Goal: Information Seeking & Learning: Check status

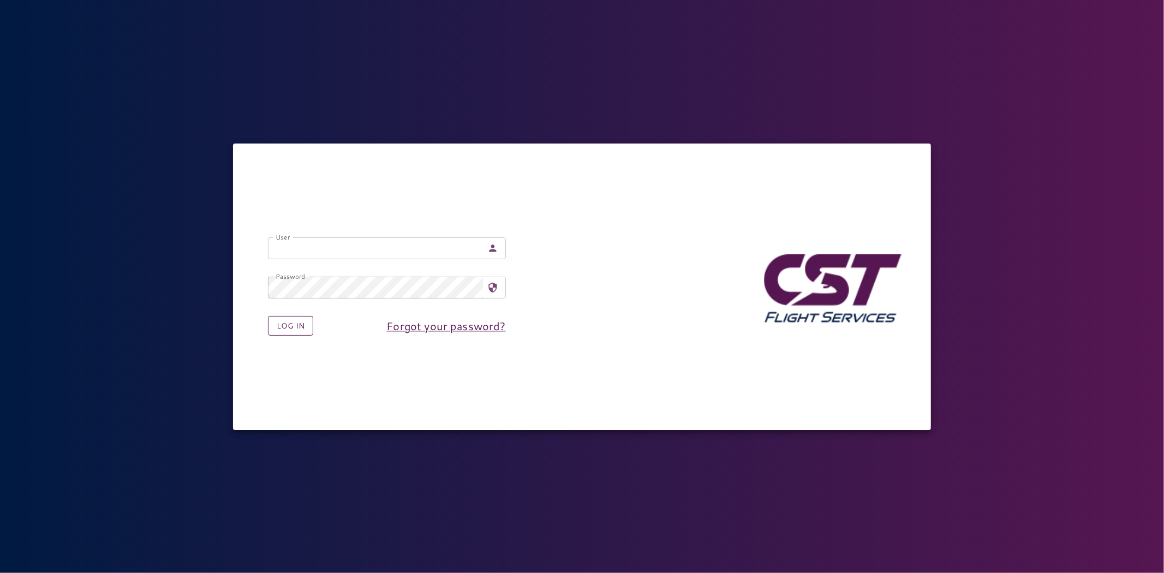
type input "**********"
click at [286, 328] on button "Log in" at bounding box center [290, 326] width 45 height 20
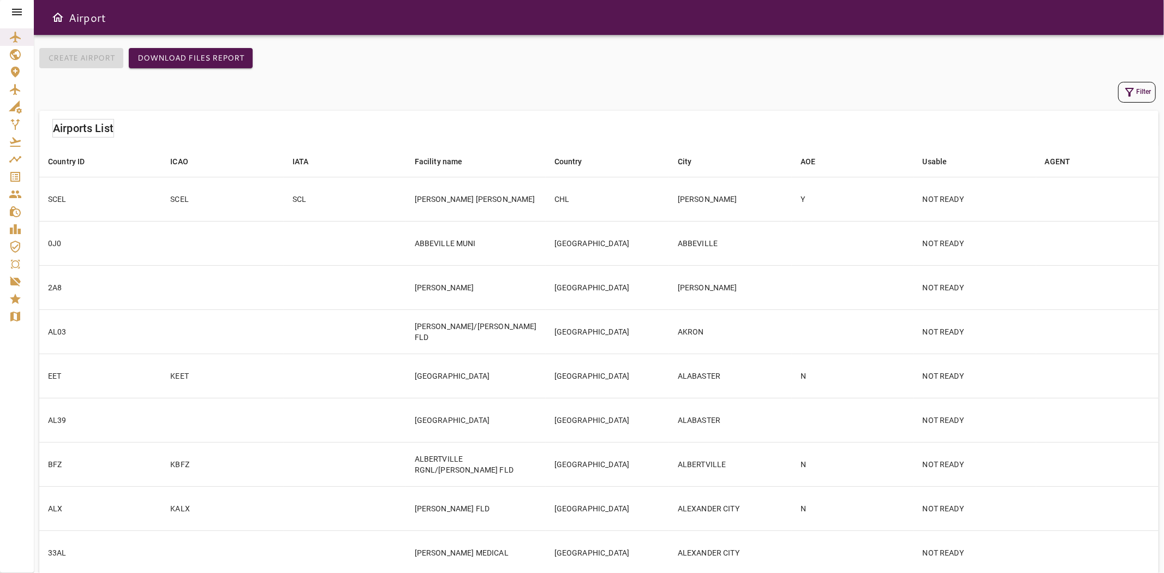
click at [22, 8] on icon at bounding box center [16, 11] width 13 height 13
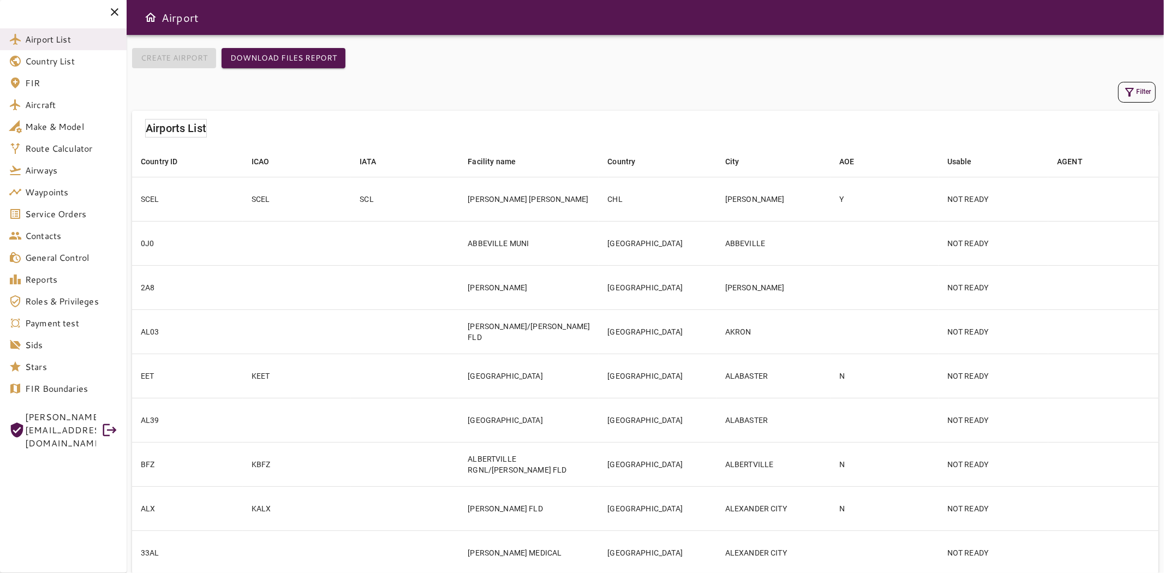
click at [31, 213] on span "Service Orders" at bounding box center [71, 213] width 93 height 13
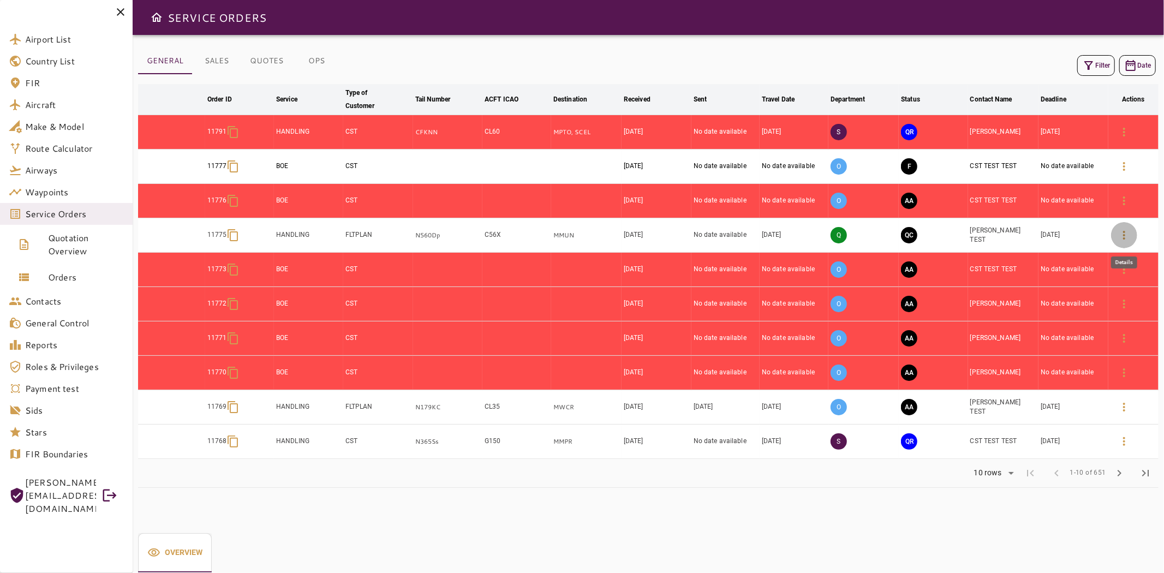
click at [1123, 232] on icon "button" at bounding box center [1124, 235] width 13 height 13
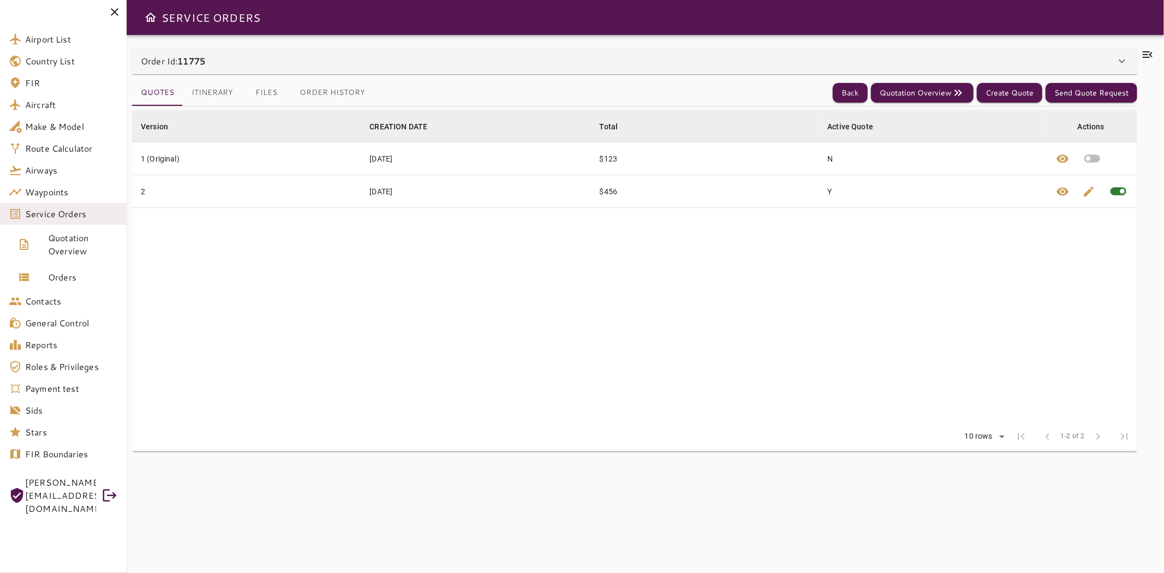
click at [214, 82] on button "Itinerary" at bounding box center [212, 93] width 59 height 26
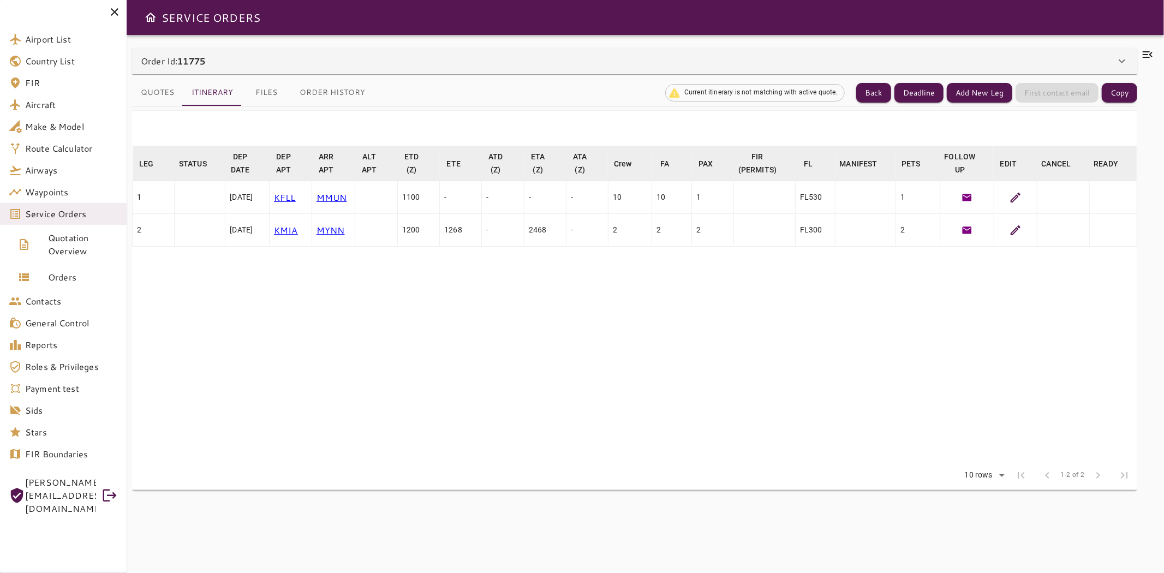
click at [1012, 199] on icon at bounding box center [1015, 197] width 13 height 13
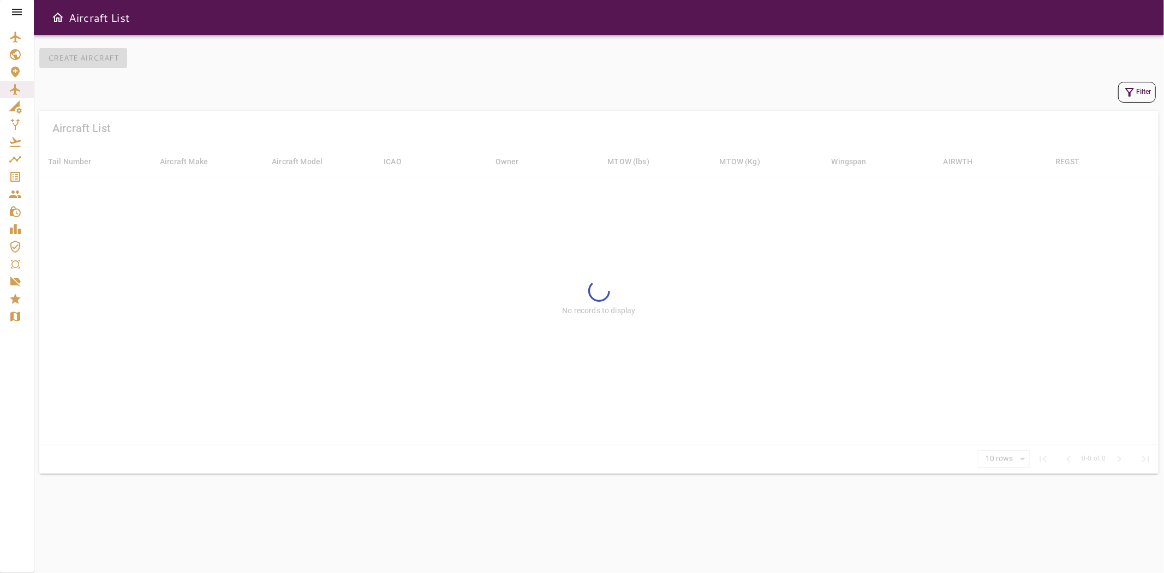
click at [1125, 93] on icon "button" at bounding box center [1129, 92] width 13 height 13
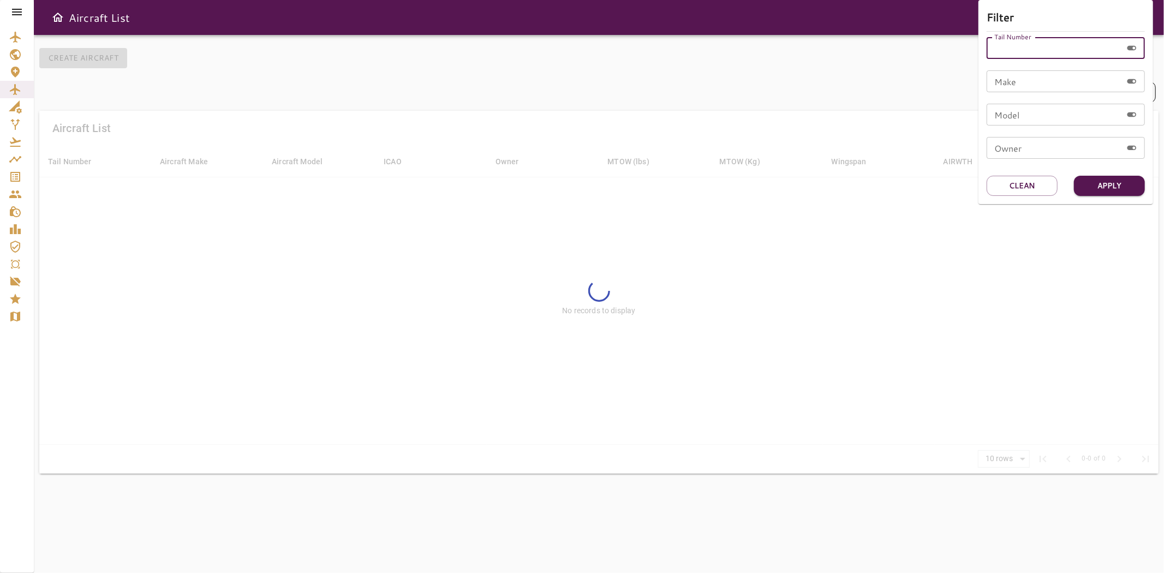
click at [1024, 46] on div "Tail Number Tail Number" at bounding box center [1066, 48] width 158 height 22
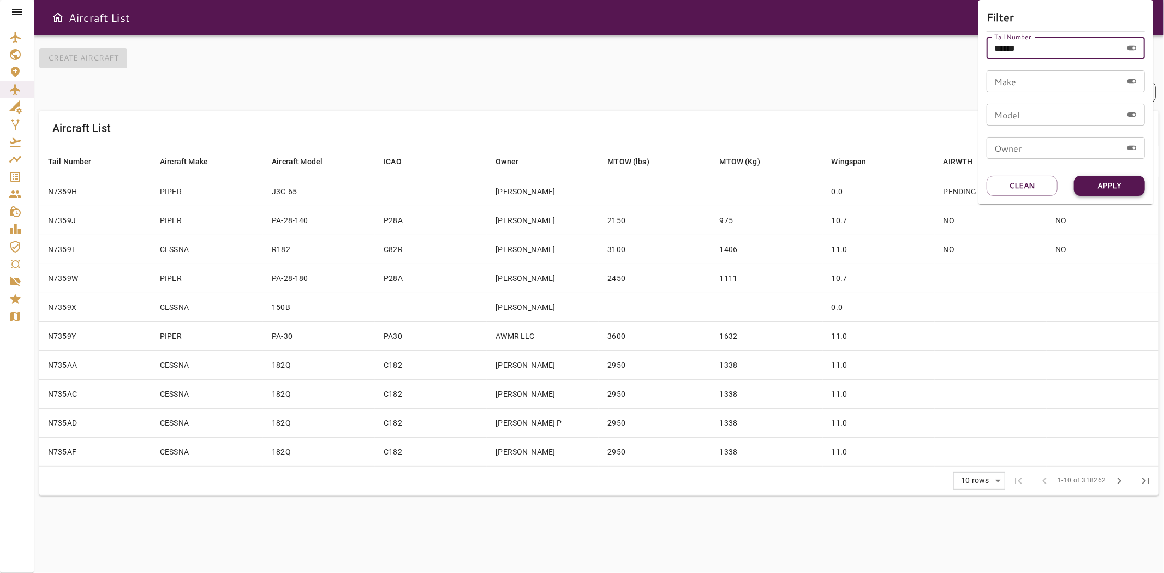
type input "******"
click at [1098, 182] on button "Apply" at bounding box center [1109, 186] width 71 height 20
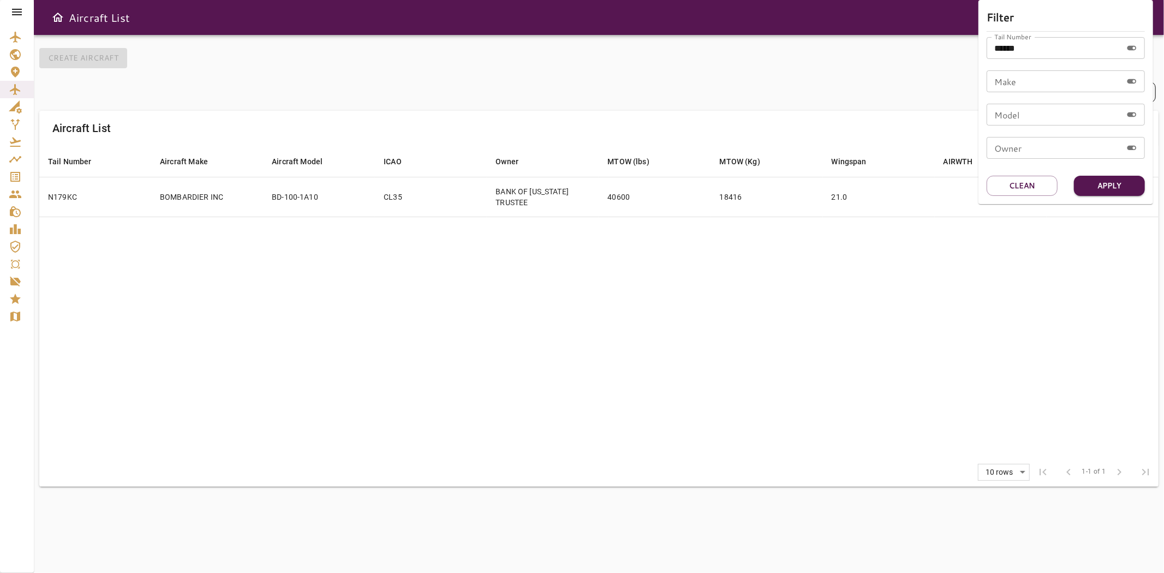
click at [391, 229] on div at bounding box center [582, 286] width 1164 height 573
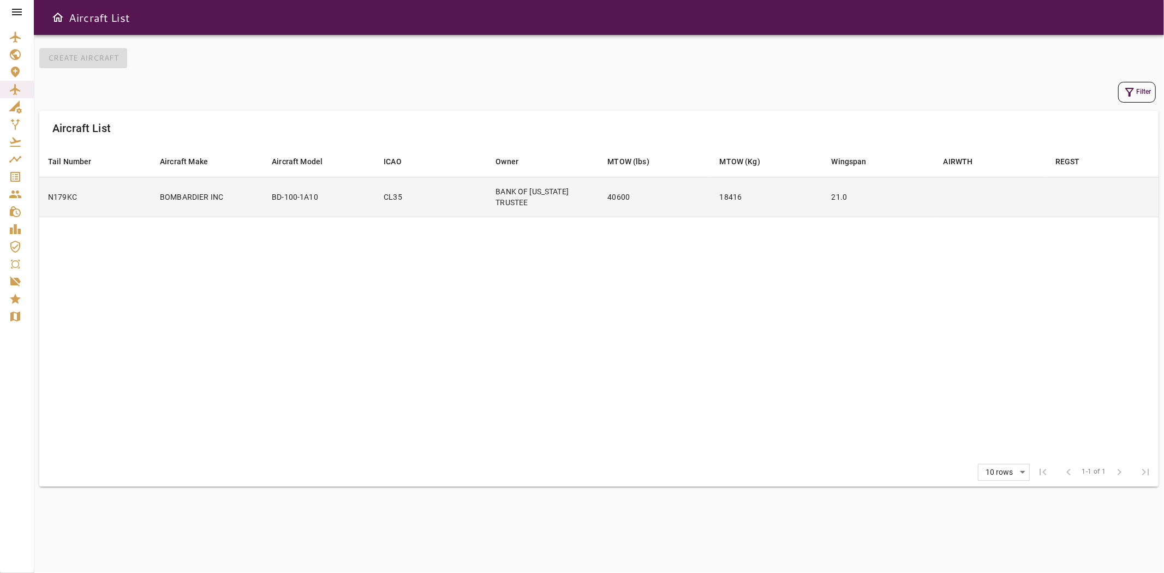
click at [550, 200] on td "BANK OF [US_STATE] TRUSTEE" at bounding box center [543, 197] width 112 height 40
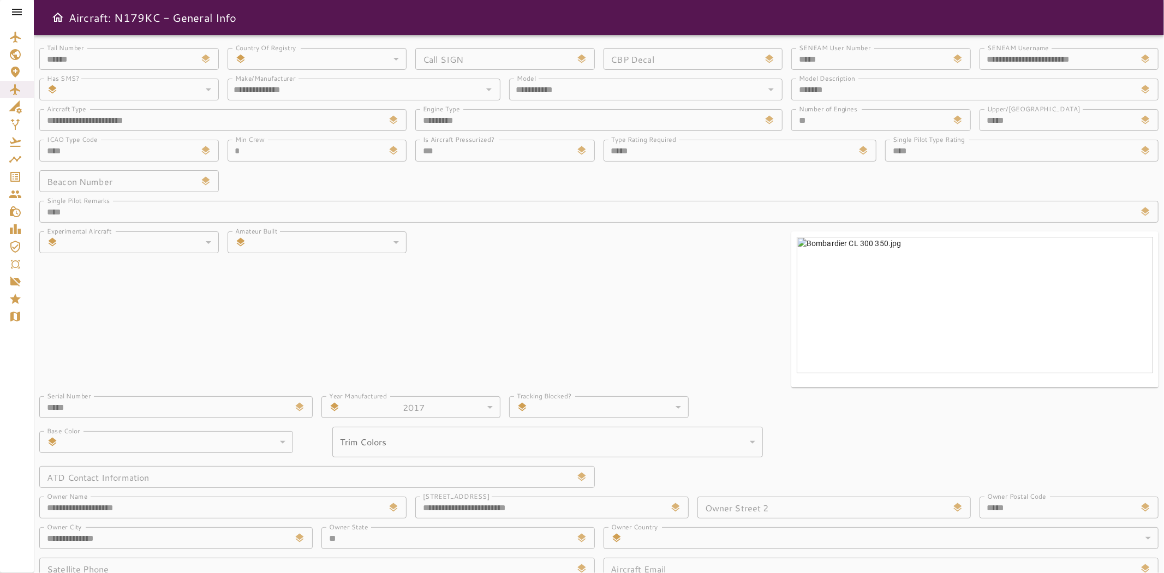
click at [487, 263] on div "**********" at bounding box center [595, 343] width 1128 height 609
click at [24, 14] on div at bounding box center [17, 12] width 34 height 24
click at [21, 12] on icon at bounding box center [17, 12] width 10 height 7
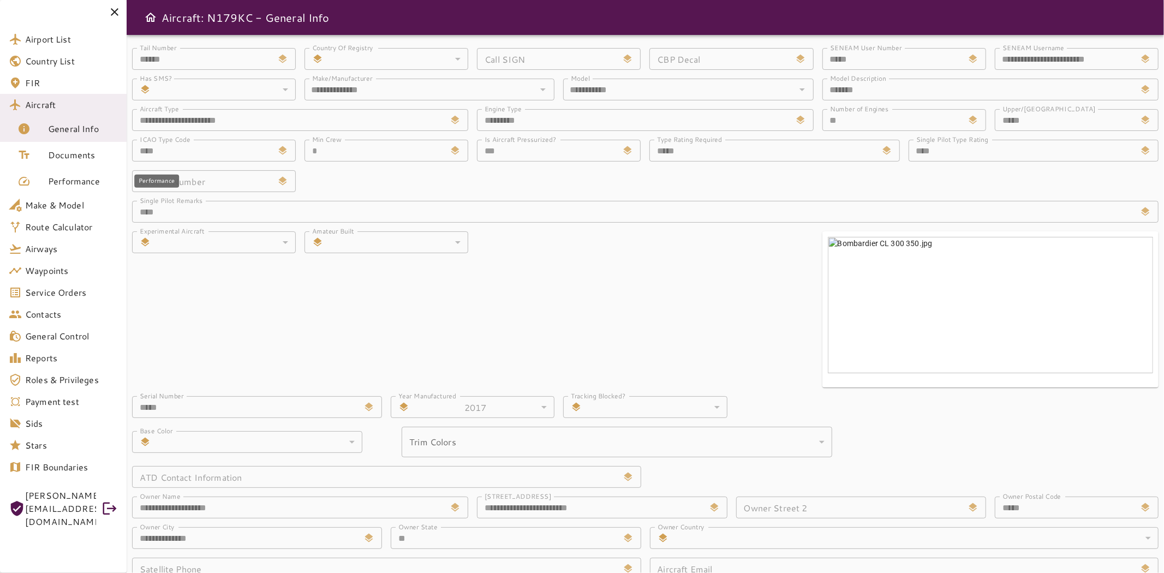
click at [70, 177] on span "Performance" at bounding box center [83, 181] width 70 height 13
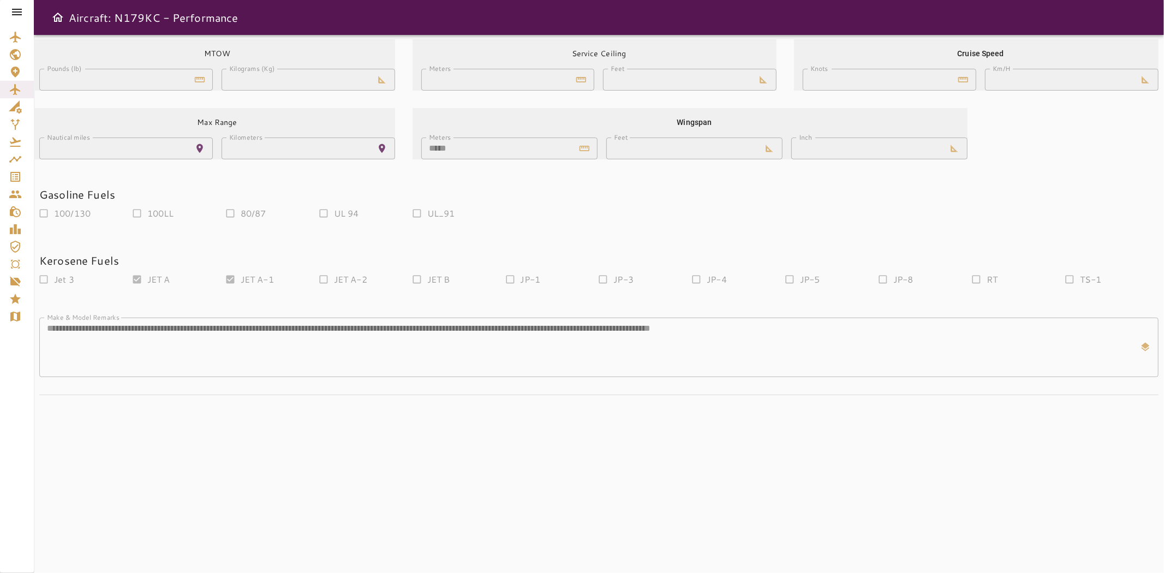
click at [17, 4] on div at bounding box center [17, 12] width 34 height 24
click at [17, 11] on icon at bounding box center [16, 11] width 13 height 13
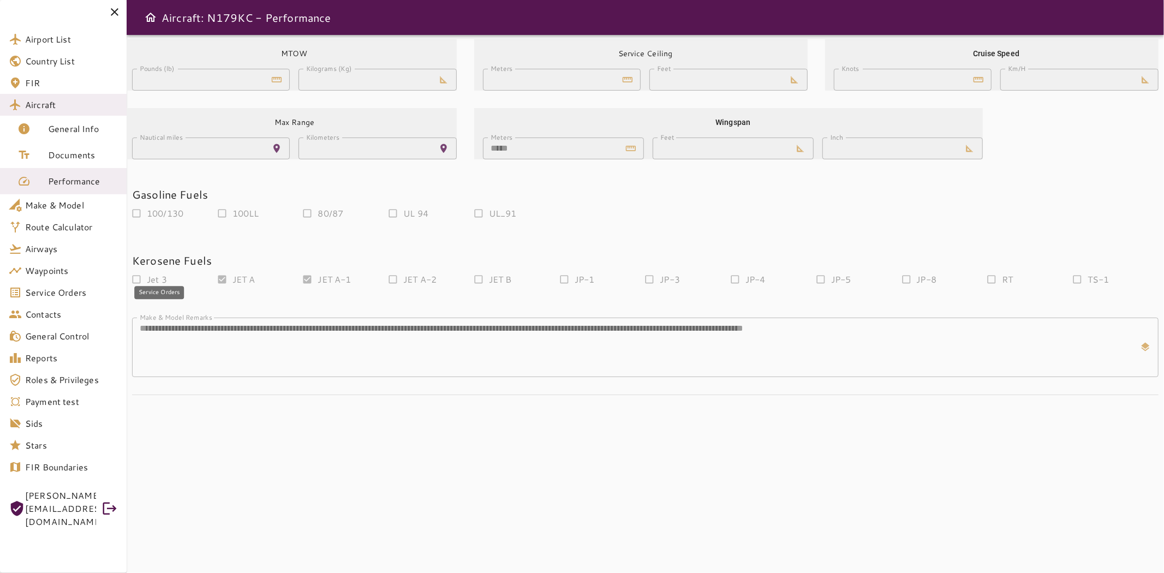
click at [55, 284] on link "Service Orders" at bounding box center [63, 293] width 127 height 22
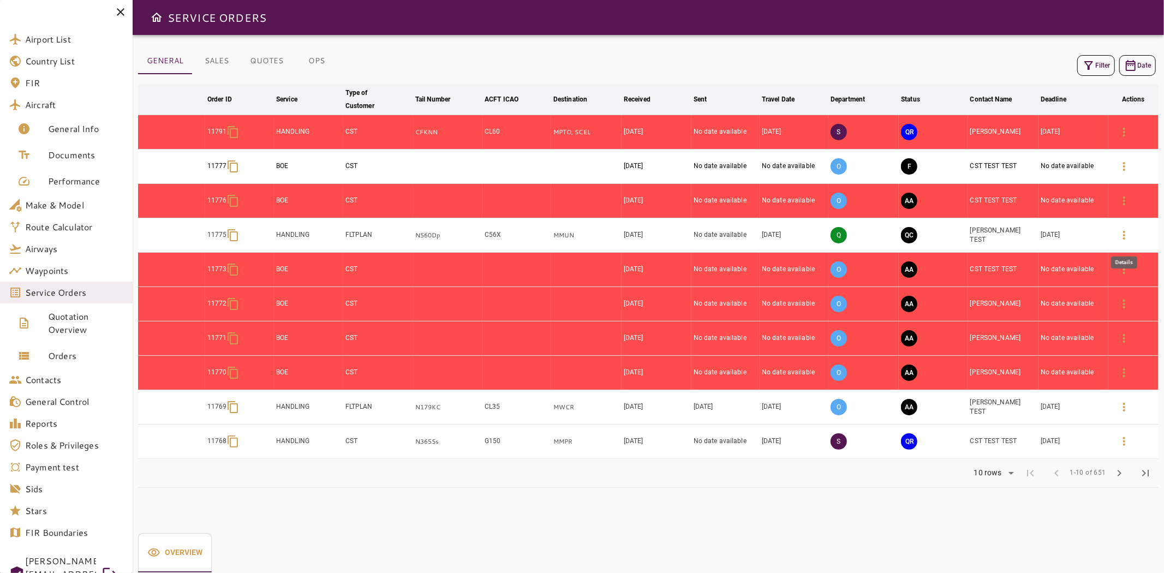
click at [1125, 240] on icon "button" at bounding box center [1124, 235] width 13 height 13
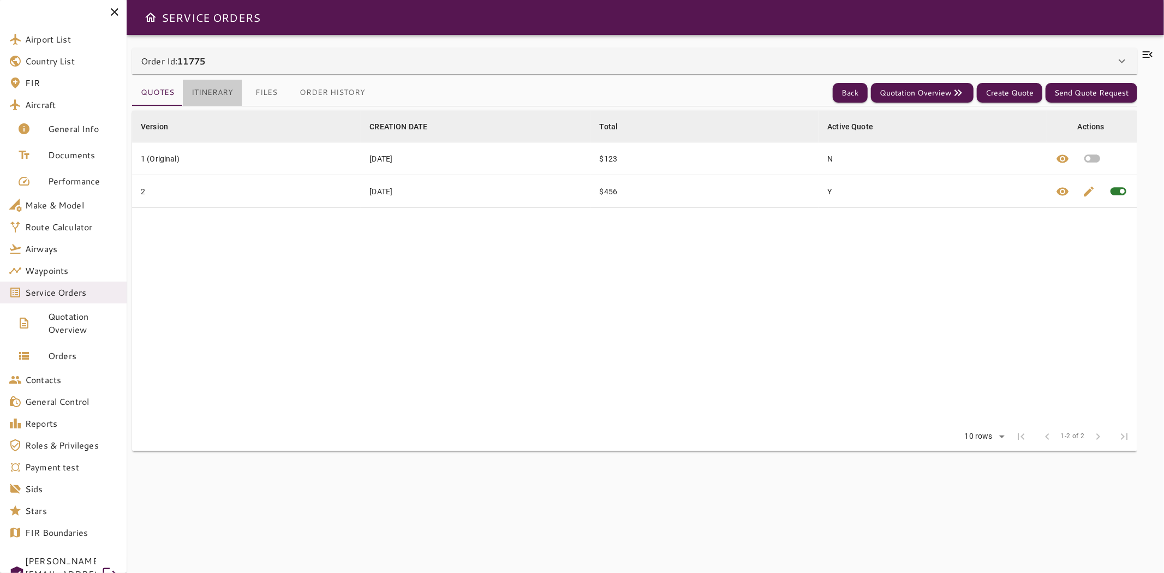
click at [225, 90] on button "Itinerary" at bounding box center [212, 93] width 59 height 26
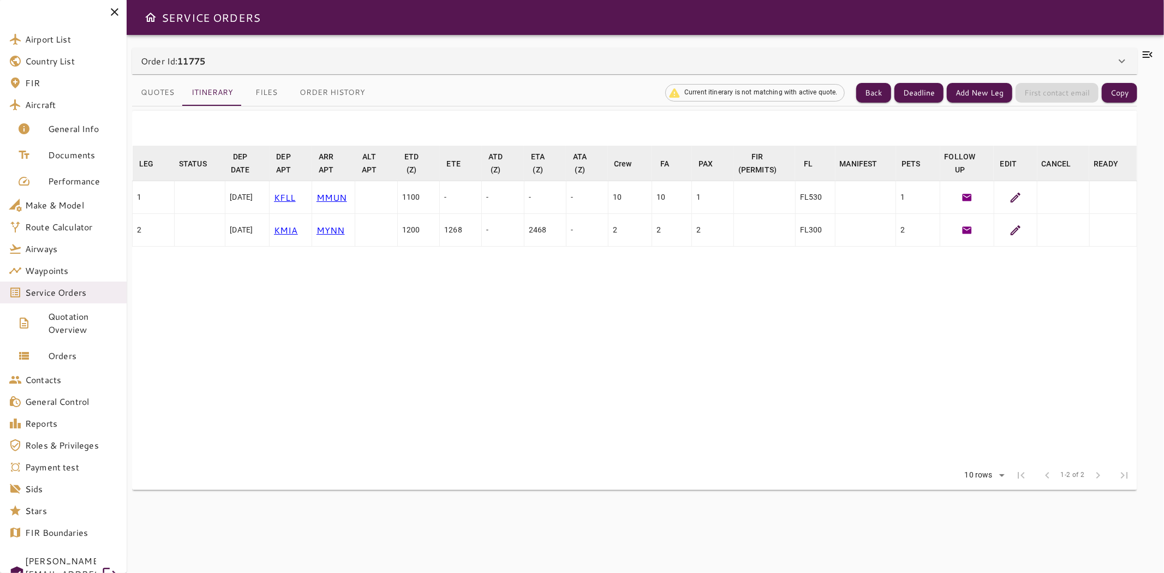
click at [1014, 202] on icon at bounding box center [1015, 197] width 13 height 13
click at [869, 88] on button "Back" at bounding box center [874, 93] width 35 height 20
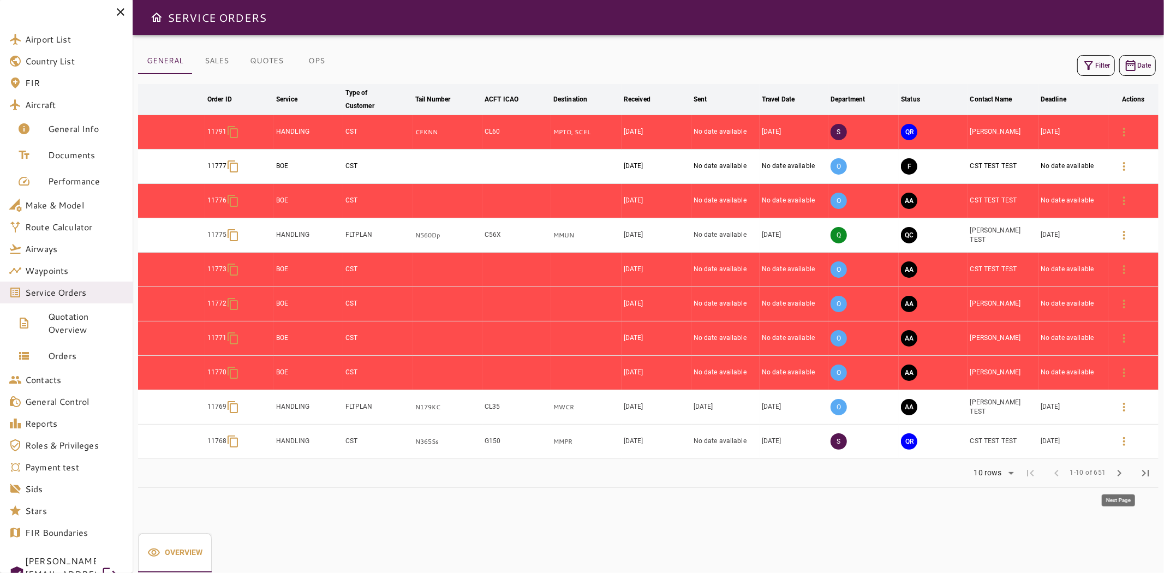
click at [1121, 474] on span "chevron_right" at bounding box center [1119, 473] width 13 height 13
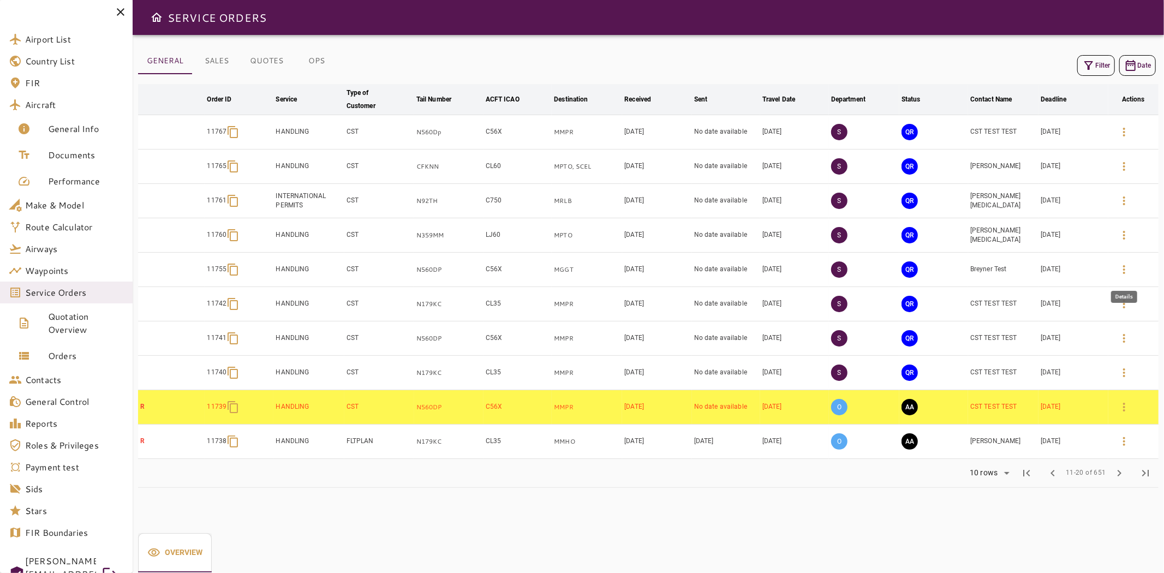
click at [1125, 273] on icon "button" at bounding box center [1124, 269] width 2 height 9
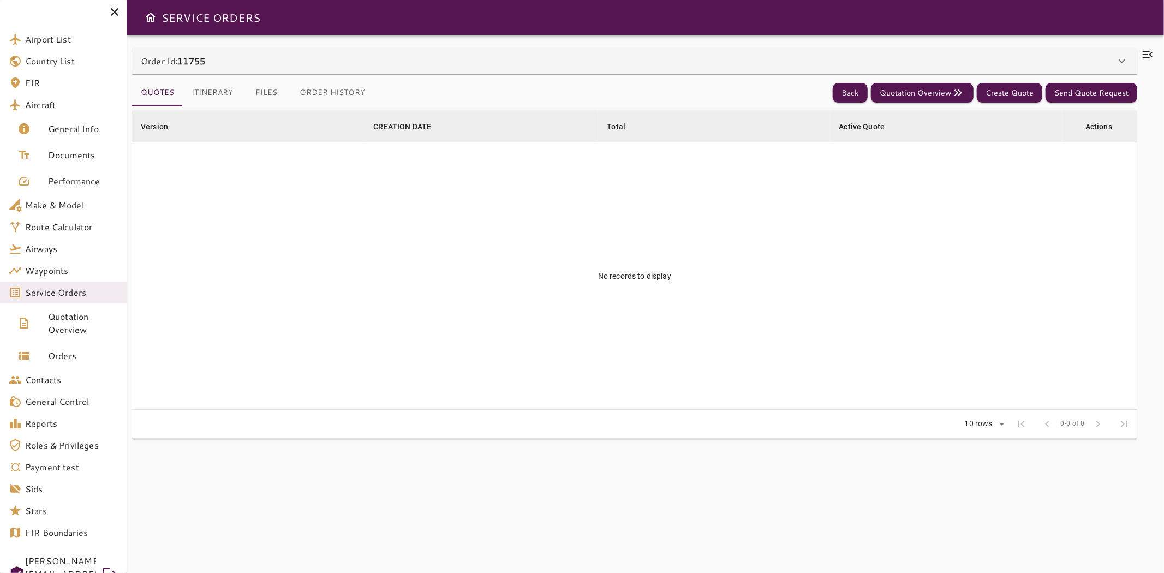
click at [216, 94] on button "Itinerary" at bounding box center [212, 93] width 59 height 26
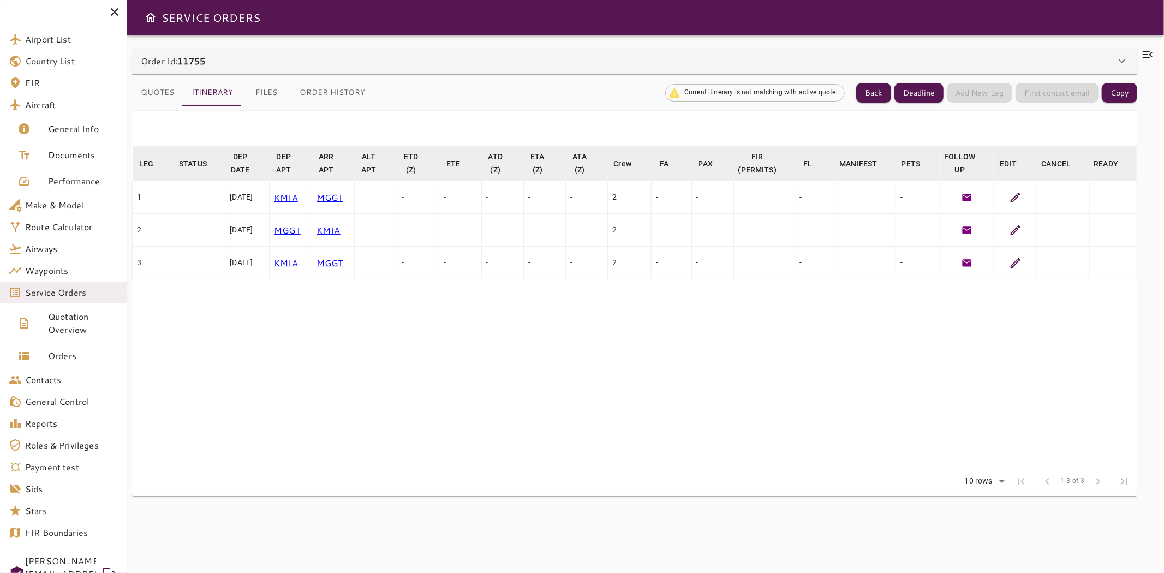
click at [1014, 202] on icon at bounding box center [1016, 198] width 10 height 10
click at [1058, 77] on div "Quotes Itinerary Files Order History Current itinerary is not matching with act…" at bounding box center [635, 317] width 1006 height 486
click at [885, 97] on button "Back" at bounding box center [874, 93] width 35 height 20
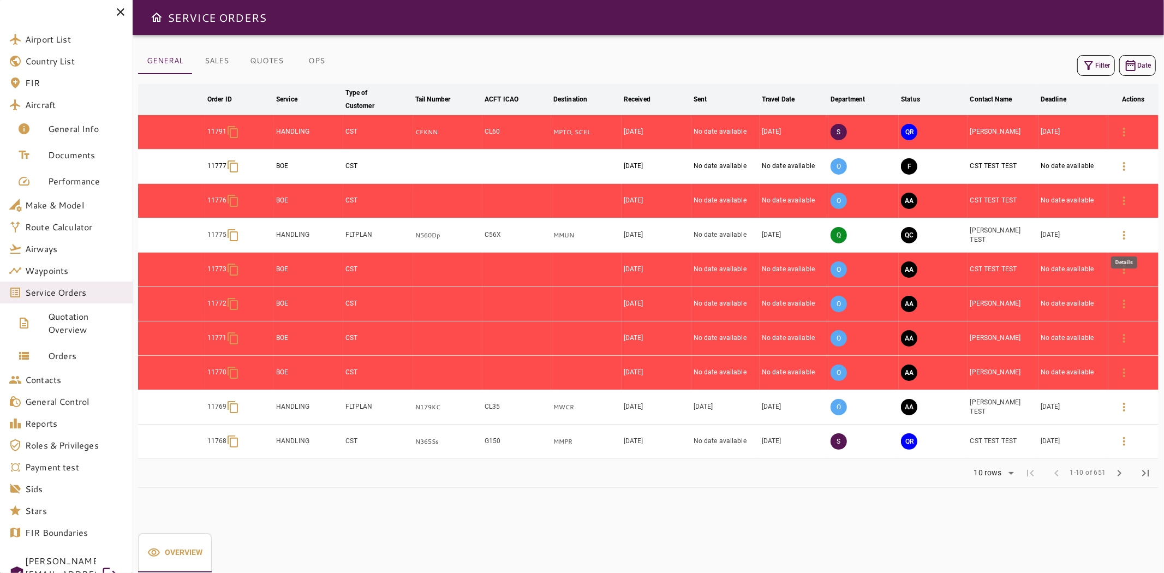
click at [1126, 231] on icon "button" at bounding box center [1124, 235] width 13 height 13
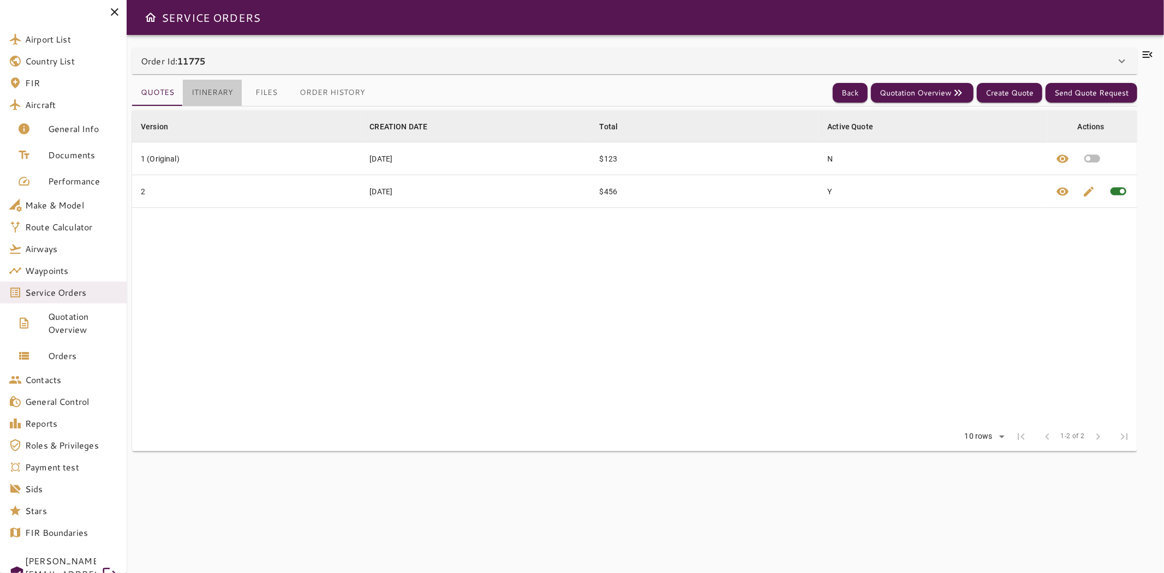
click at [222, 97] on button "Itinerary" at bounding box center [212, 93] width 59 height 26
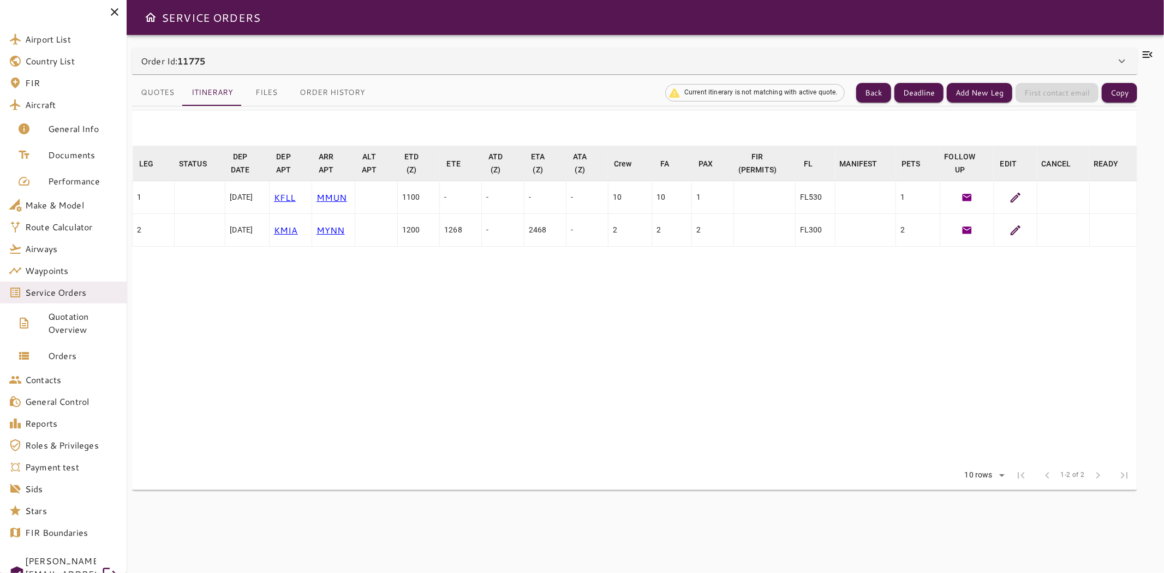
click at [1016, 191] on icon at bounding box center [1015, 197] width 13 height 13
click at [308, 52] on div "Order Id: 11775" at bounding box center [635, 61] width 1006 height 26
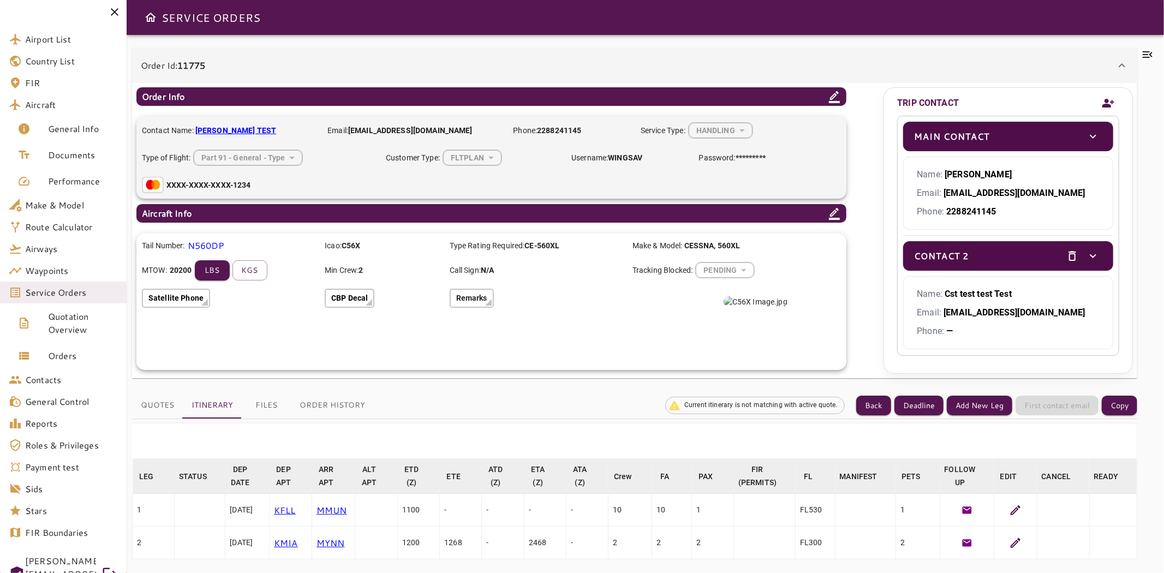
click at [239, 245] on div "Tail Number: N560DP" at bounding box center [229, 245] width 175 height 13
click at [44, 100] on span "Aircraft" at bounding box center [71, 104] width 93 height 13
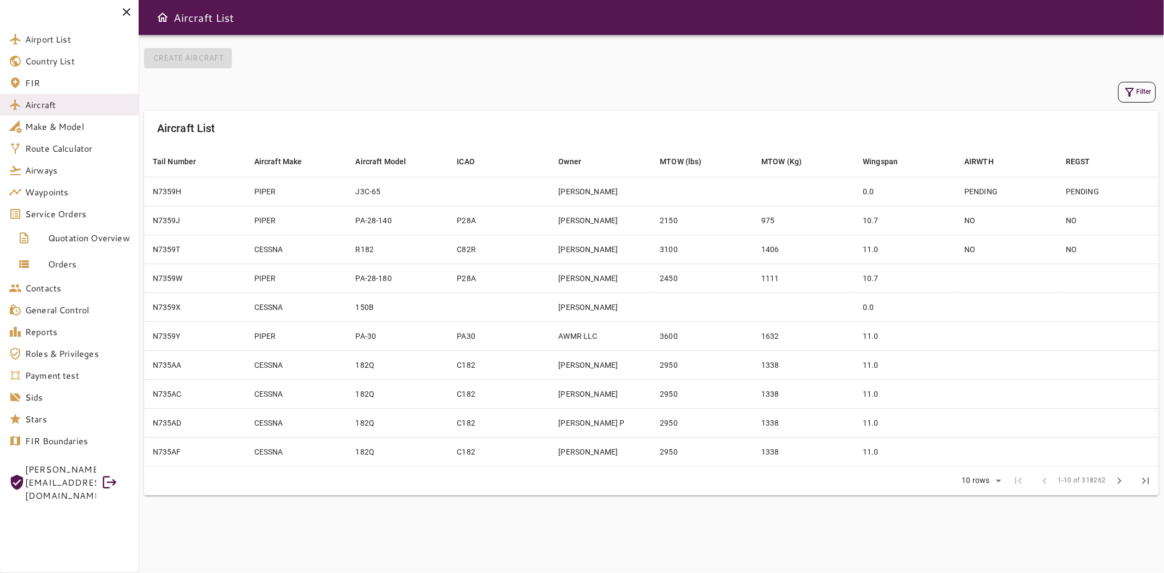
click at [1114, 88] on div "Filter" at bounding box center [651, 92] width 1009 height 21
click at [1133, 93] on icon "button" at bounding box center [1129, 92] width 13 height 13
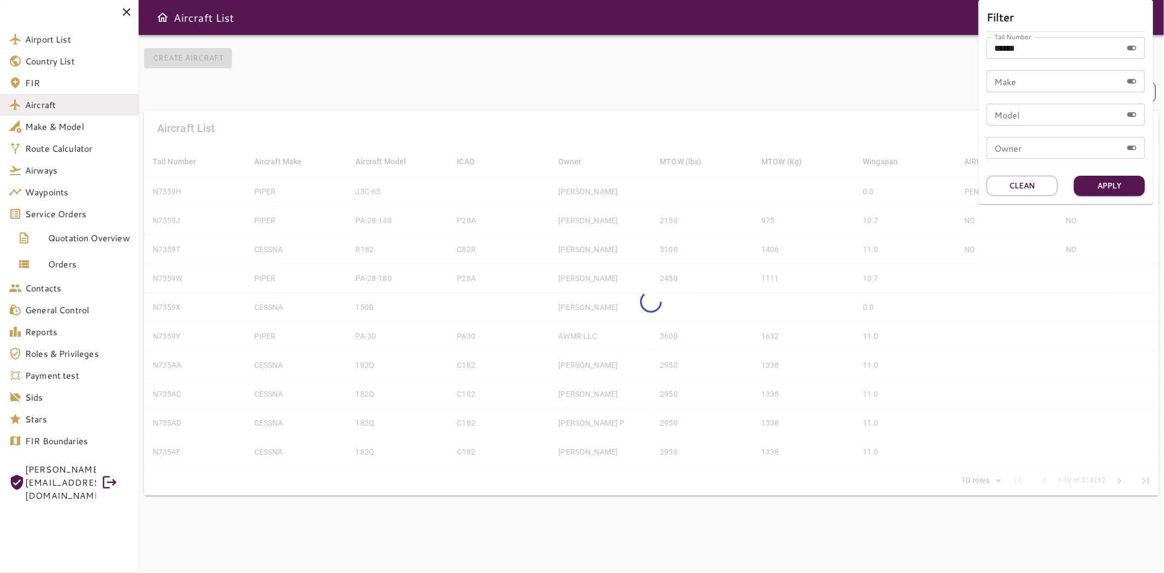
click at [1008, 53] on input "******" at bounding box center [1054, 48] width 135 height 22
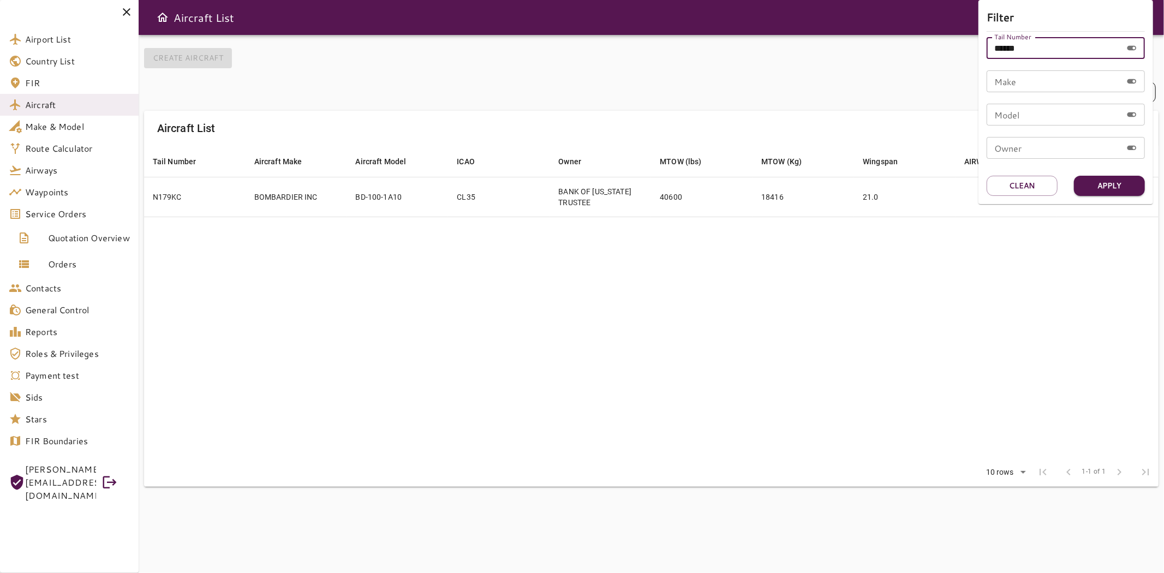
click at [1008, 53] on input "******" at bounding box center [1054, 48] width 135 height 22
click at [1016, 193] on button "Clean" at bounding box center [1022, 186] width 71 height 20
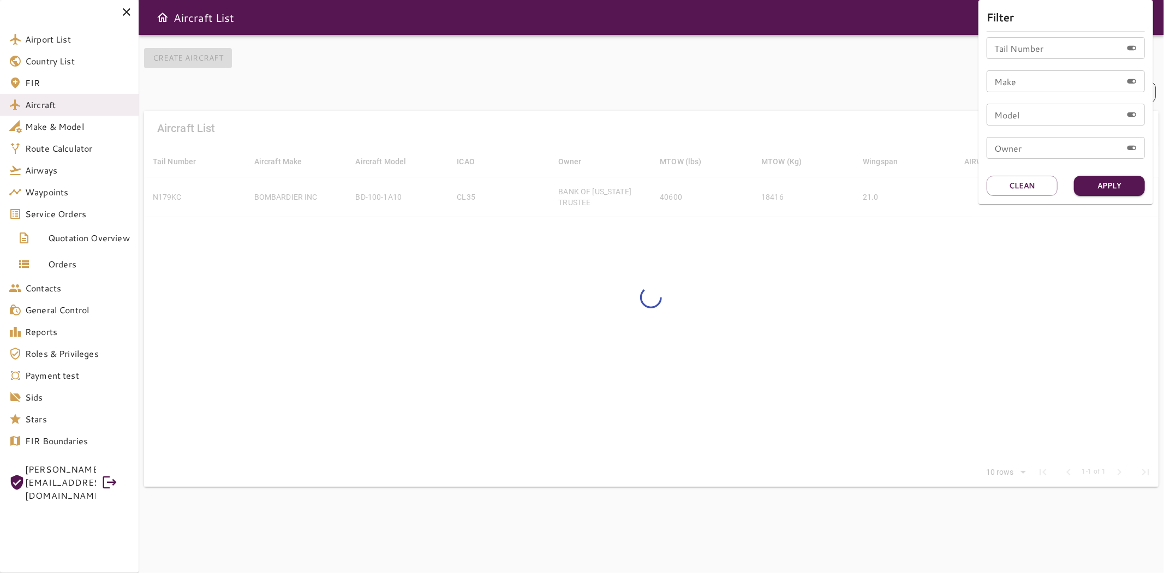
click at [1040, 43] on div "Tail Number Tail Number" at bounding box center [1066, 48] width 158 height 22
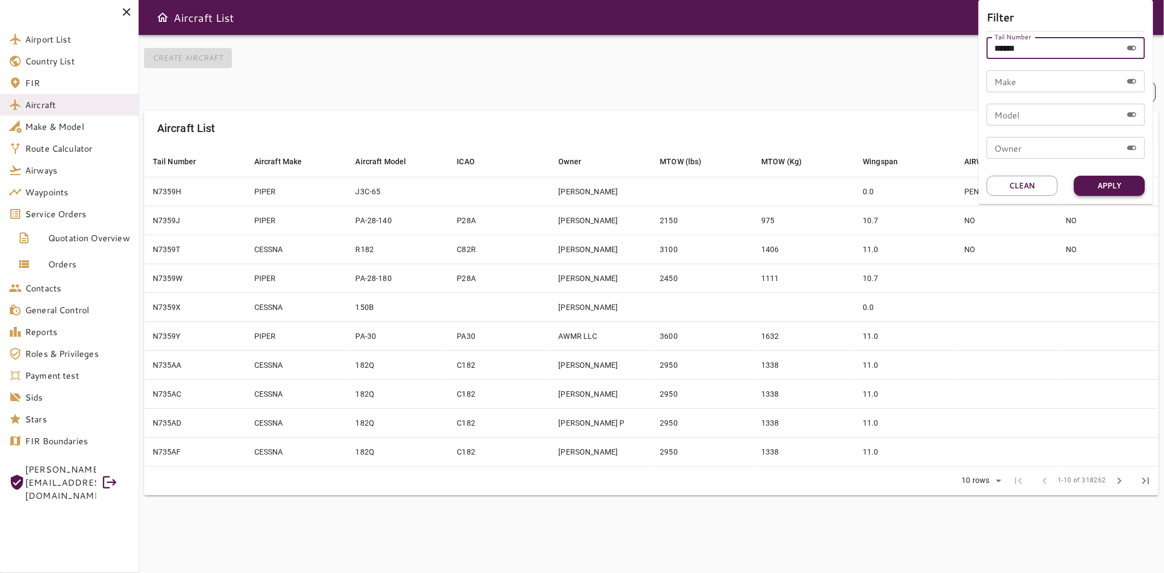
type input "******"
click at [1110, 183] on button "Apply" at bounding box center [1109, 186] width 71 height 20
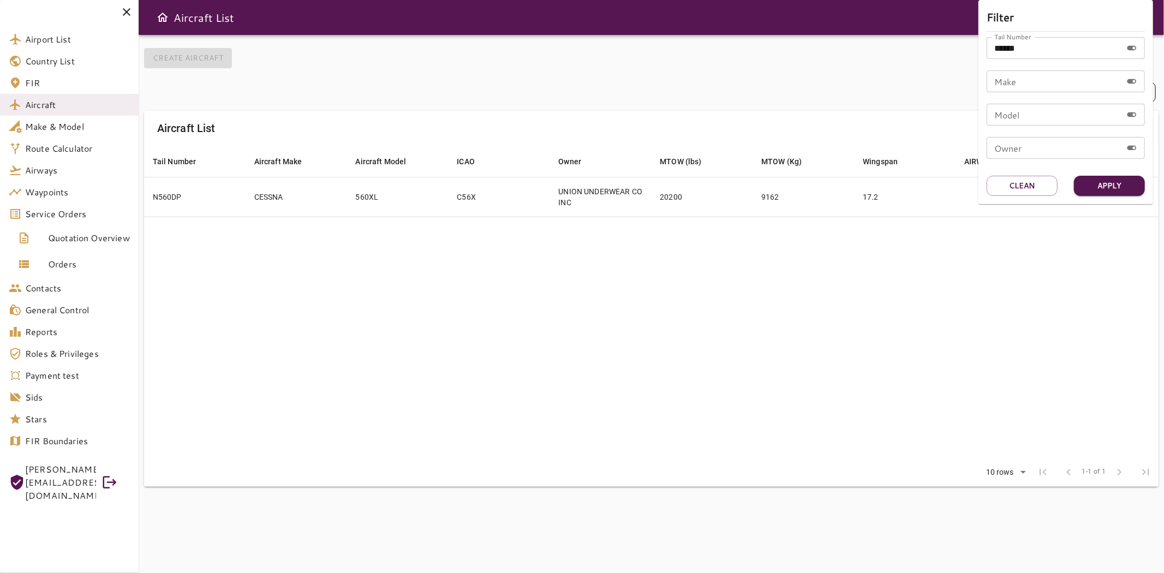
click at [210, 194] on div at bounding box center [582, 286] width 1164 height 573
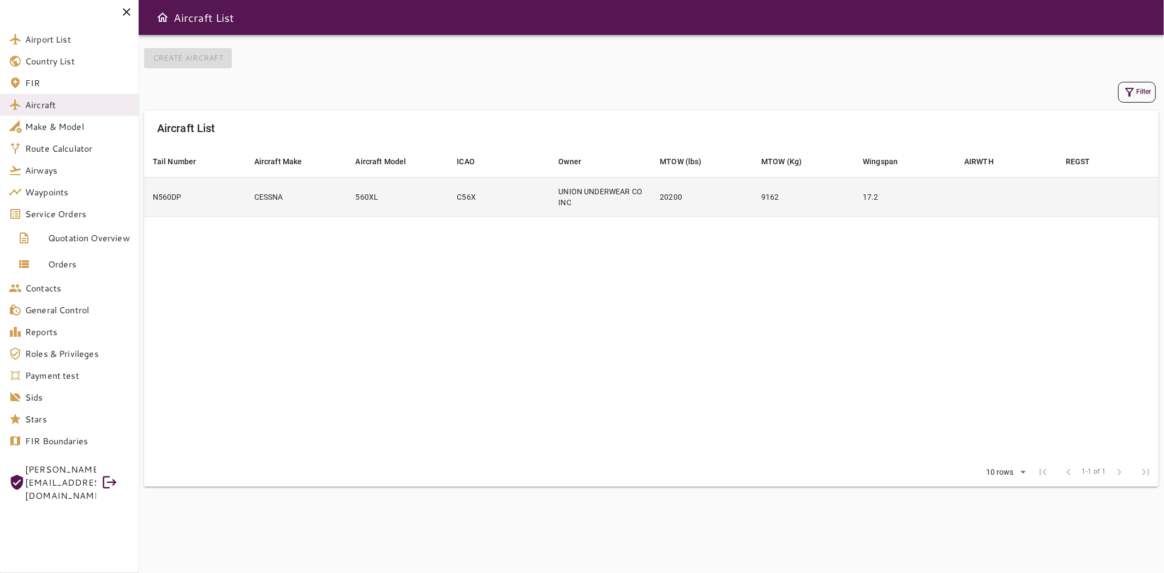
click at [184, 200] on td "N560DP" at bounding box center [195, 197] width 102 height 40
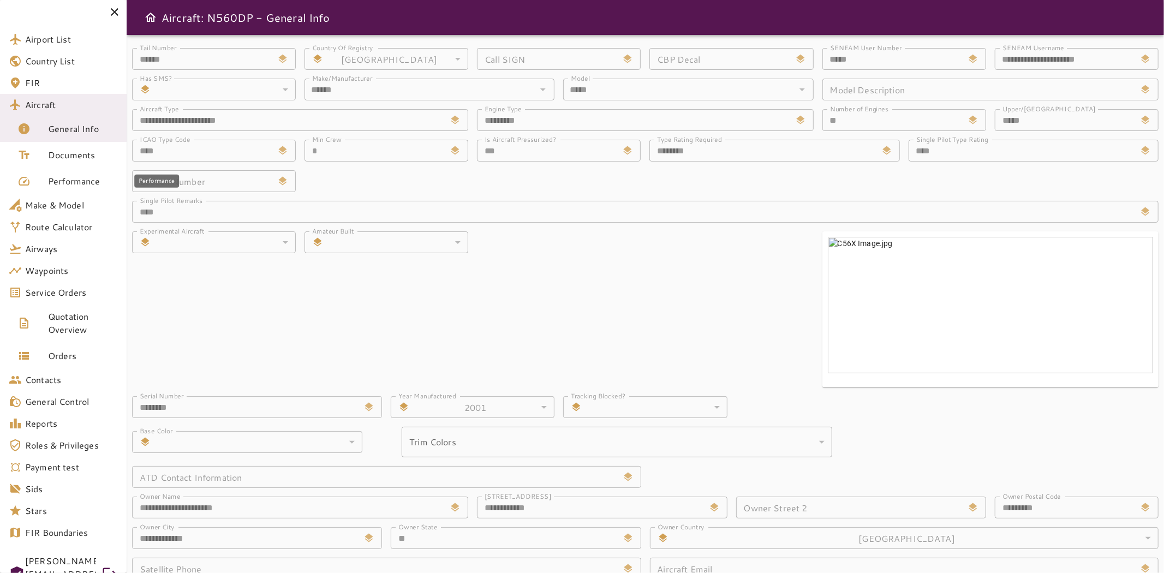
click at [53, 185] on span "Performance" at bounding box center [83, 181] width 70 height 13
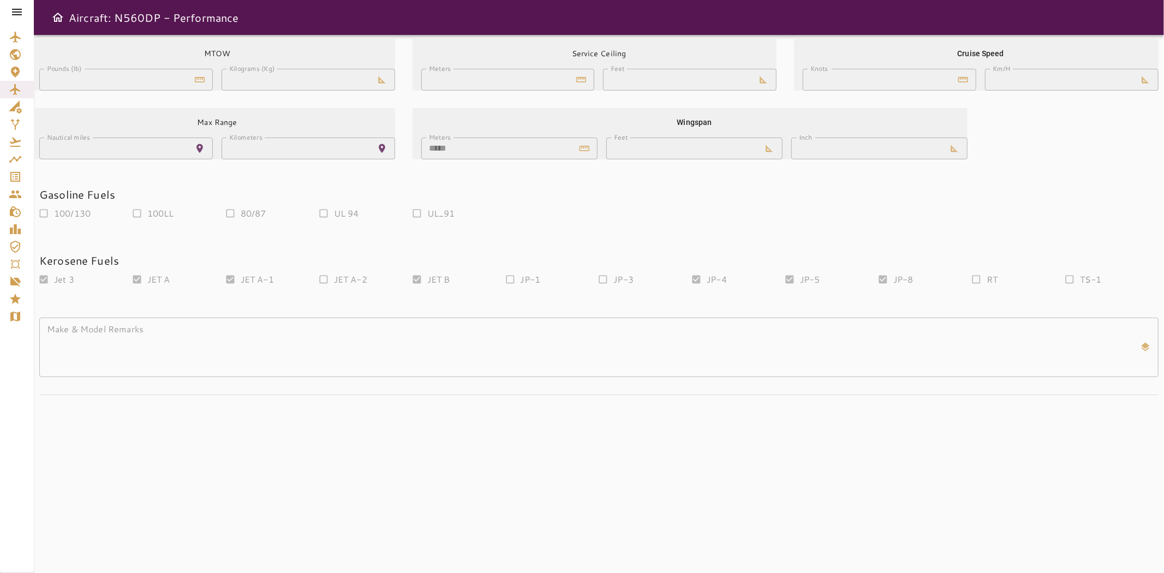
click at [19, 11] on icon at bounding box center [16, 11] width 13 height 13
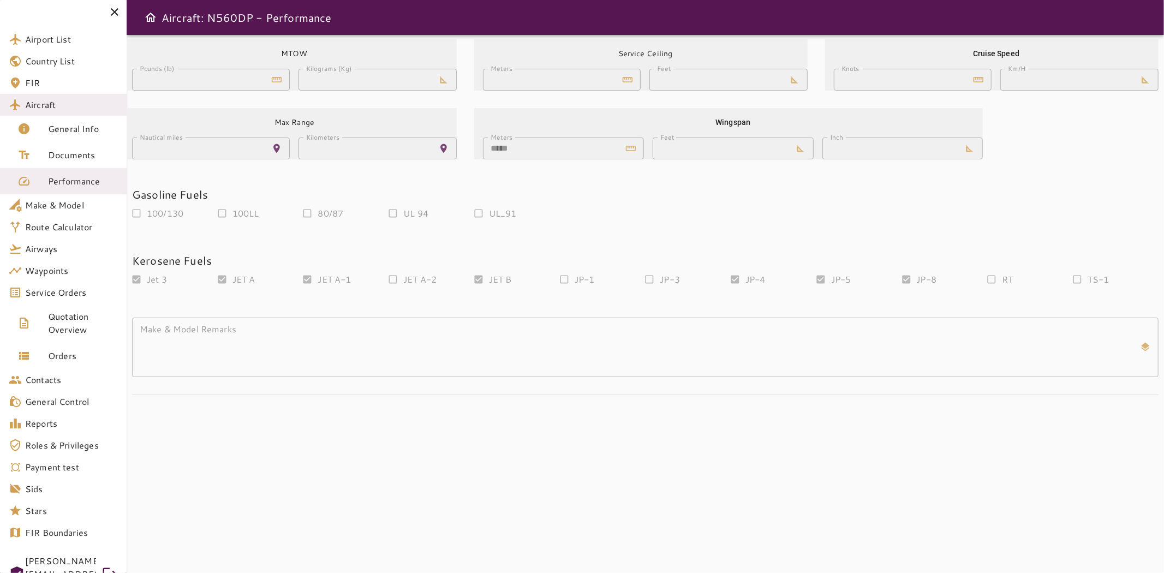
click at [62, 105] on span "Aircraft" at bounding box center [71, 104] width 93 height 13
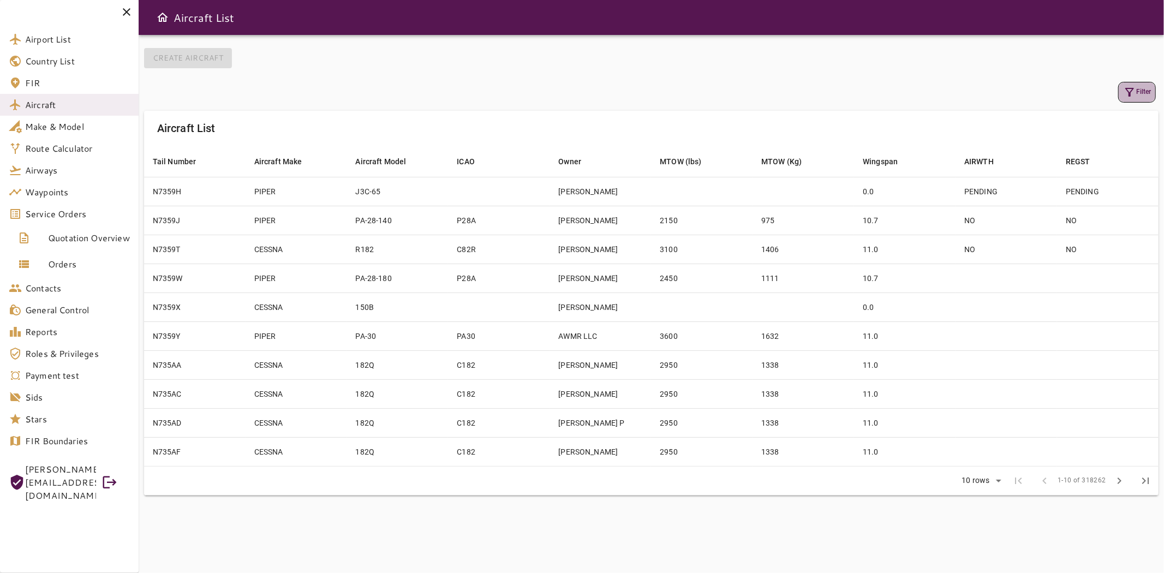
click at [1125, 89] on icon "button" at bounding box center [1129, 92] width 13 height 13
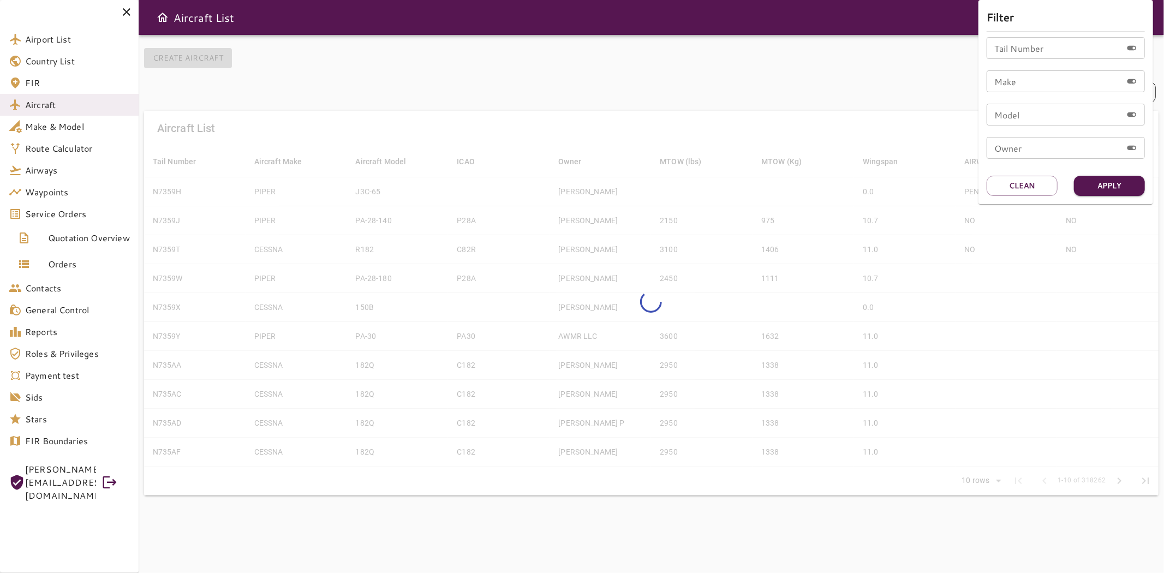
click at [1024, 47] on input "Tail Number" at bounding box center [1054, 48] width 135 height 22
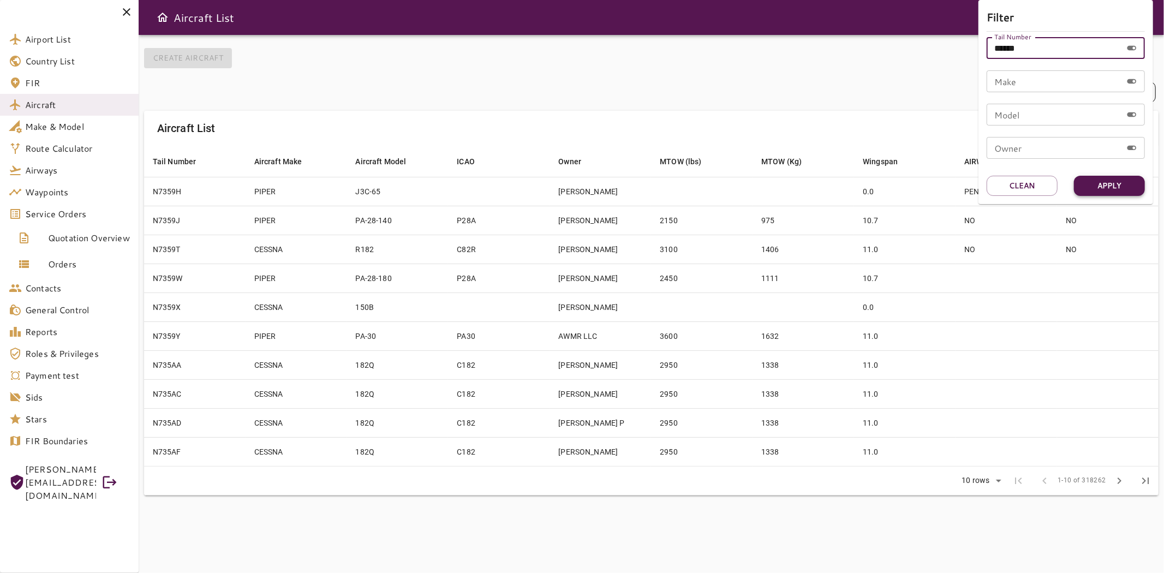
type input "******"
click at [1092, 194] on button "Apply" at bounding box center [1109, 186] width 71 height 20
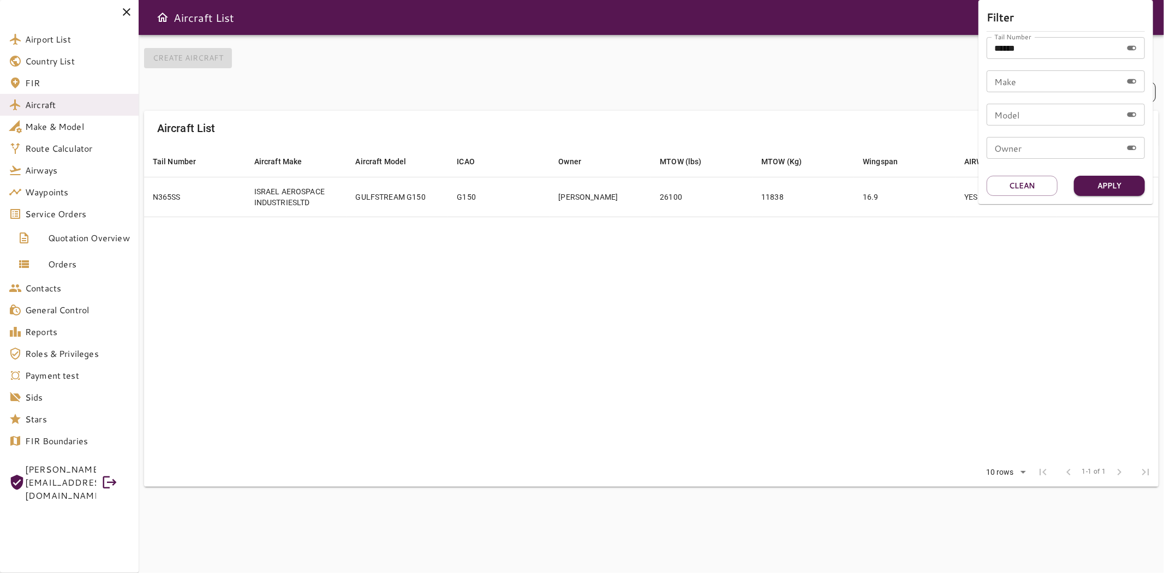
click at [366, 193] on div at bounding box center [582, 286] width 1164 height 573
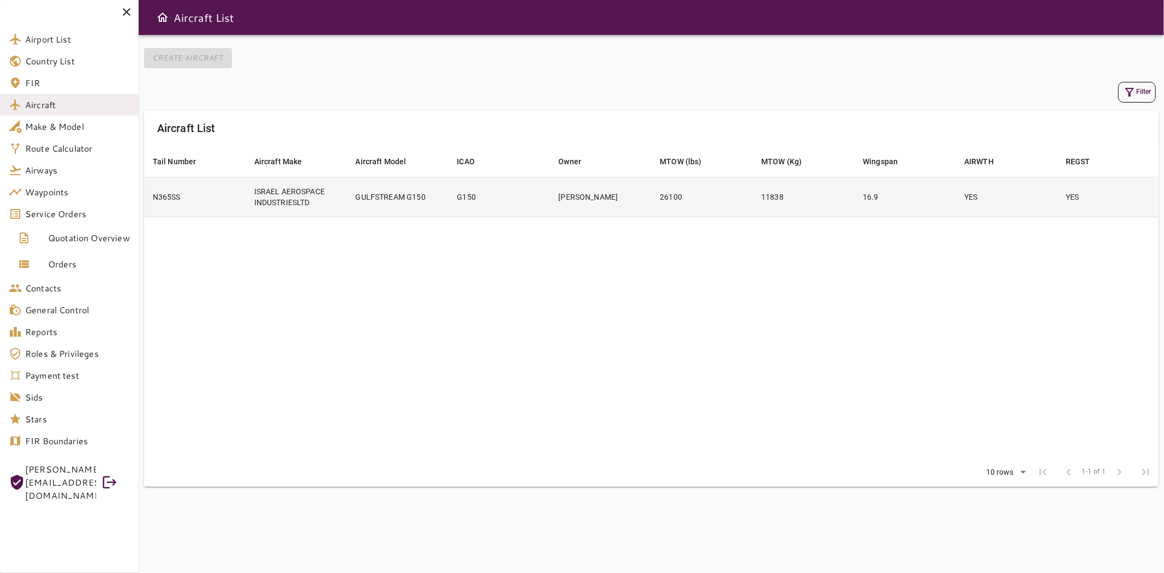
click at [343, 189] on td "ISRAEL AEROSPACE INDUSTRIESLTD" at bounding box center [297, 197] width 102 height 40
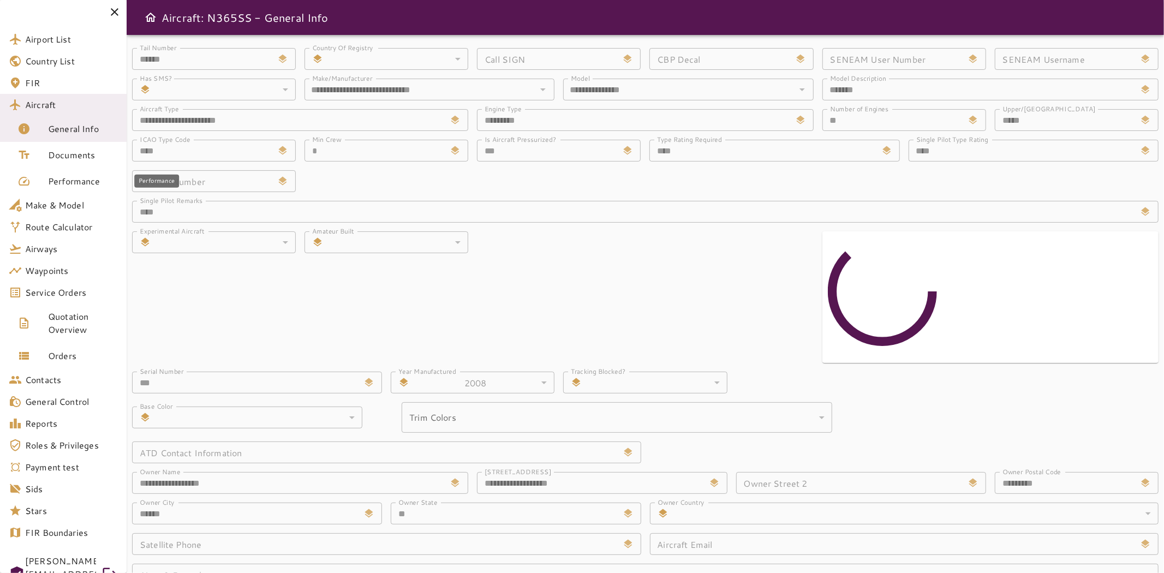
click at [99, 182] on span "Performance" at bounding box center [83, 181] width 70 height 13
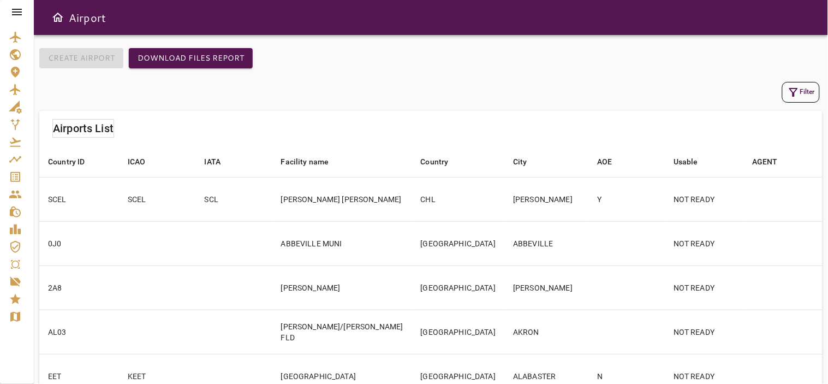
click at [20, 8] on icon at bounding box center [16, 11] width 13 height 13
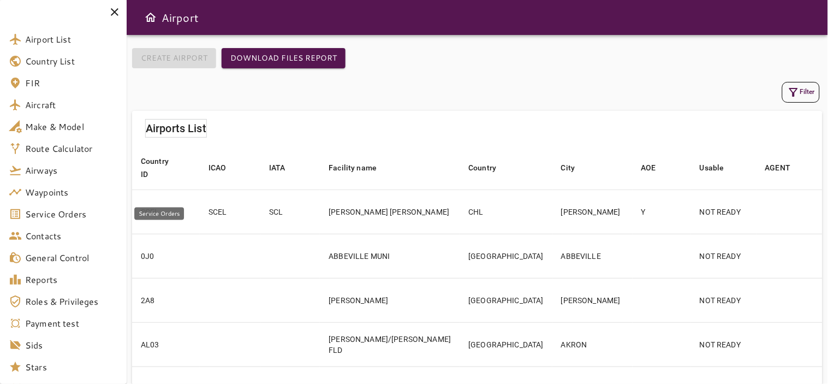
click at [51, 209] on span "Service Orders" at bounding box center [71, 213] width 93 height 13
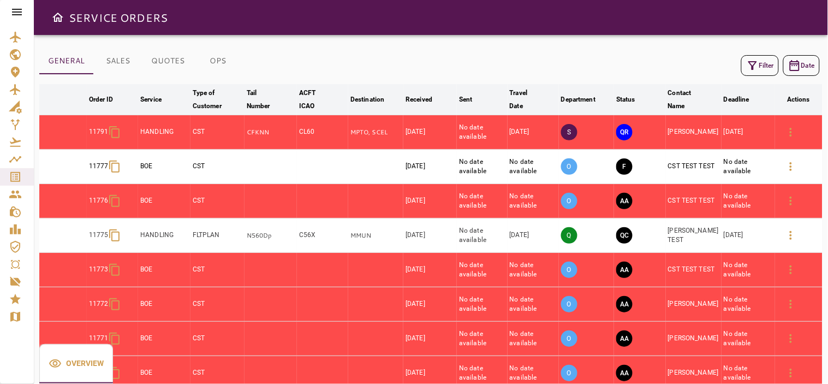
click at [794, 236] on icon "button" at bounding box center [790, 235] width 13 height 13
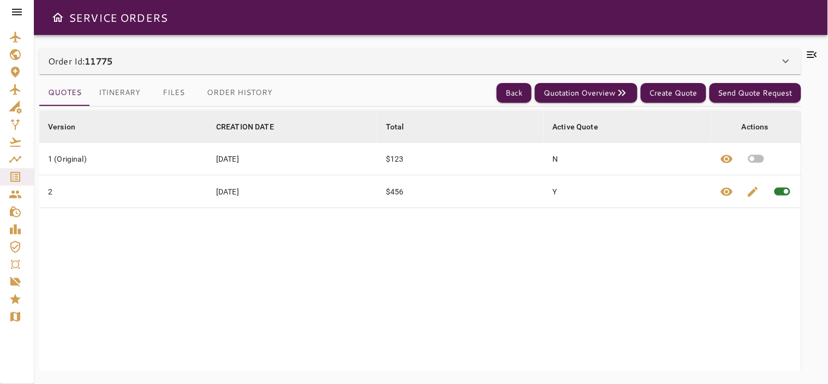
click at [115, 87] on button "Itinerary" at bounding box center [119, 93] width 59 height 26
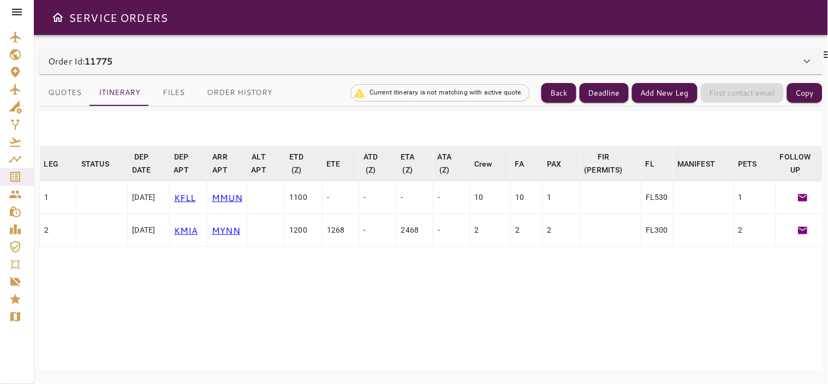
click at [435, 336] on table "LEG arrow_downward STATUS arrow_downward DEP DATE arrow_downward DEP APT arrow_…" at bounding box center [504, 304] width 930 height 316
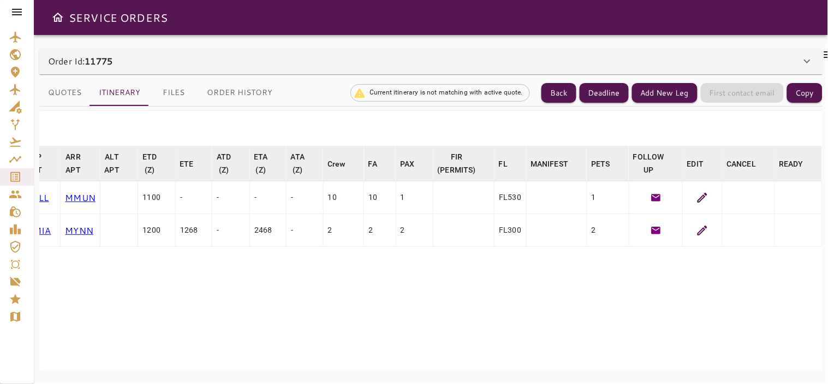
scroll to position [0, 8]
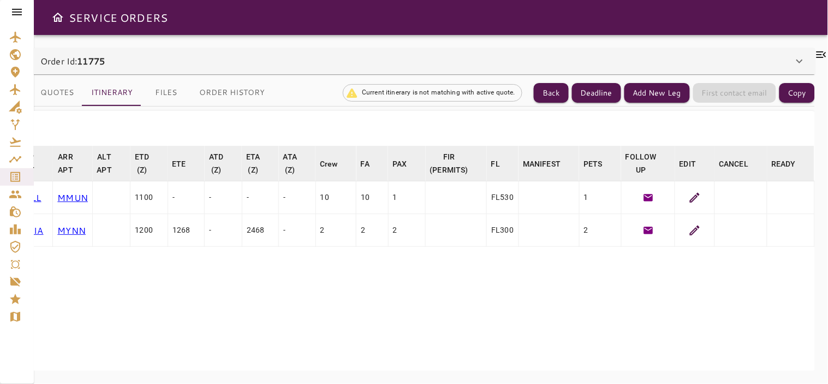
click at [689, 199] on icon at bounding box center [694, 197] width 13 height 13
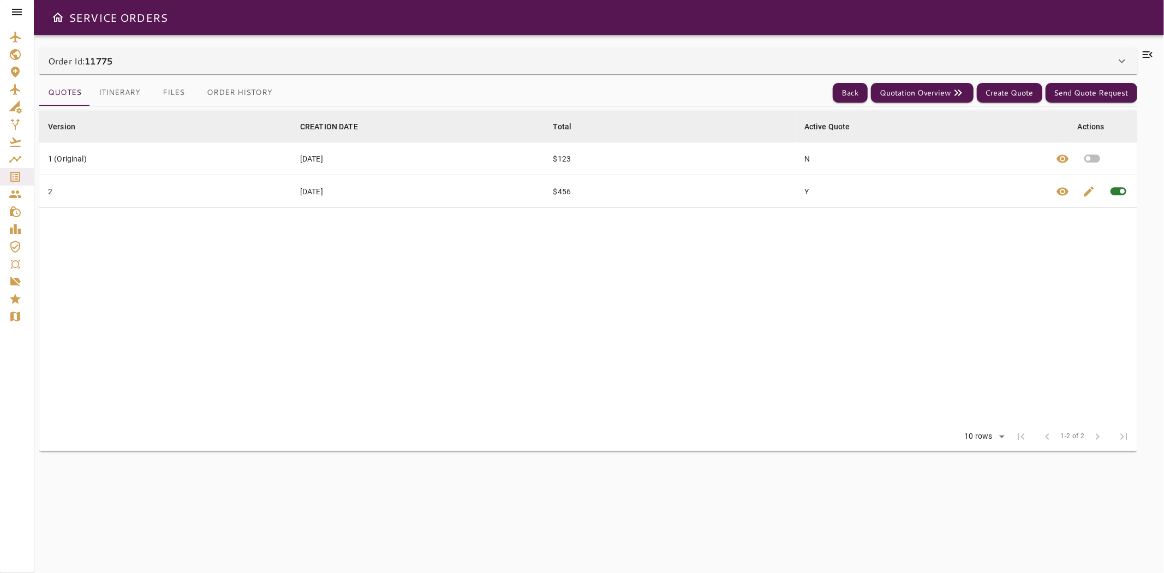
click at [498, 69] on div "Order Id: 11775" at bounding box center [588, 61] width 1098 height 26
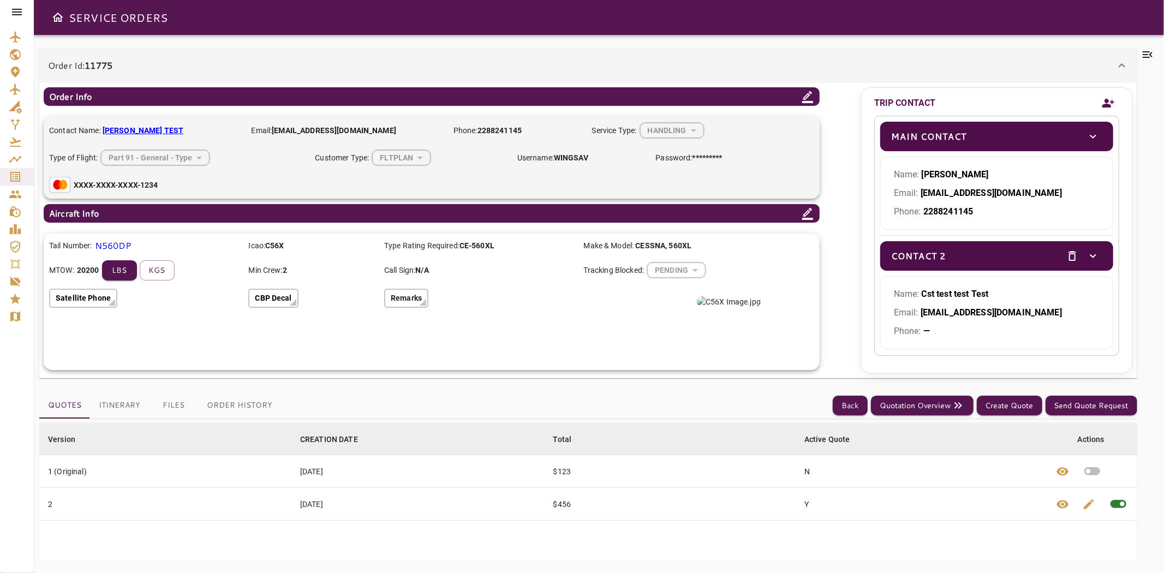
click at [1105, 109] on icon "Add new contact" at bounding box center [1108, 103] width 13 height 16
click at [1104, 99] on icon "Add new contact" at bounding box center [1108, 103] width 13 height 16
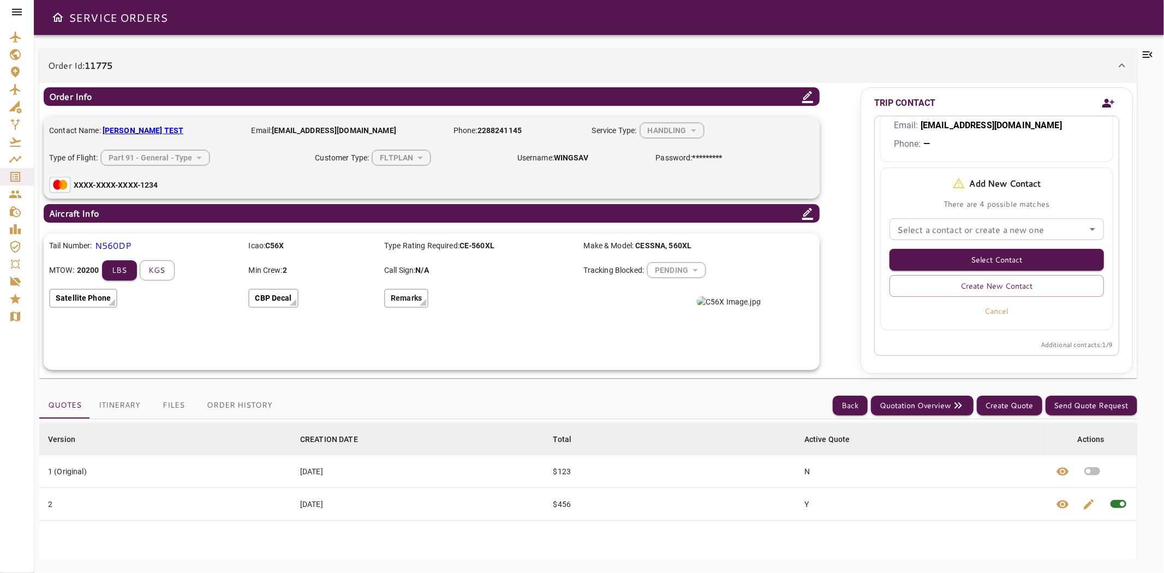
click at [979, 232] on input "Select a contact or create a new one" at bounding box center [997, 229] width 208 height 15
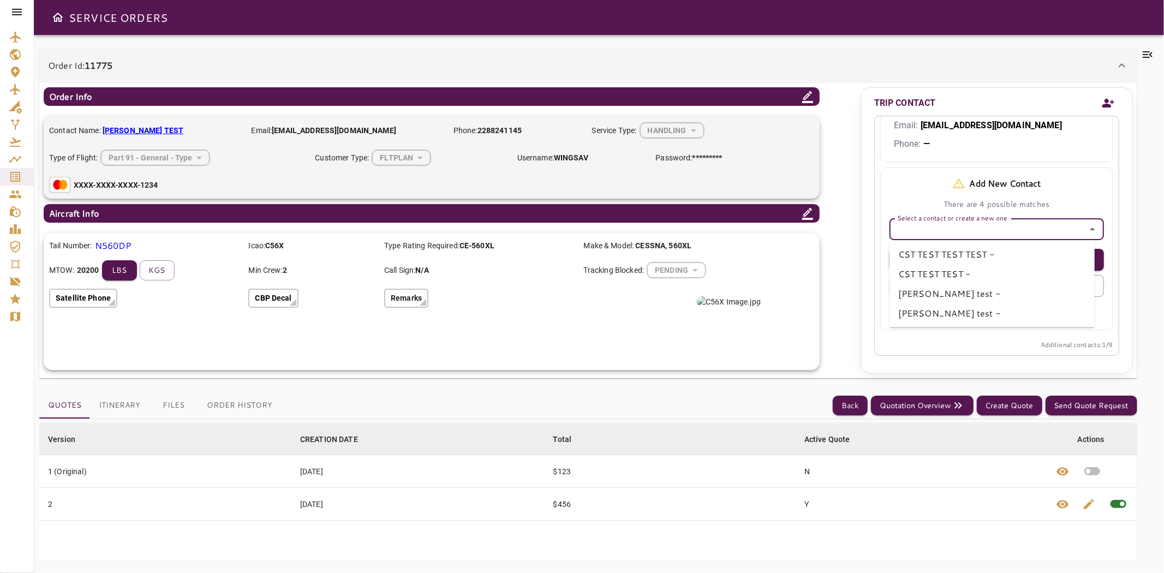
click at [931, 288] on li "maria test -" at bounding box center [992, 294] width 205 height 20
type input "**********"
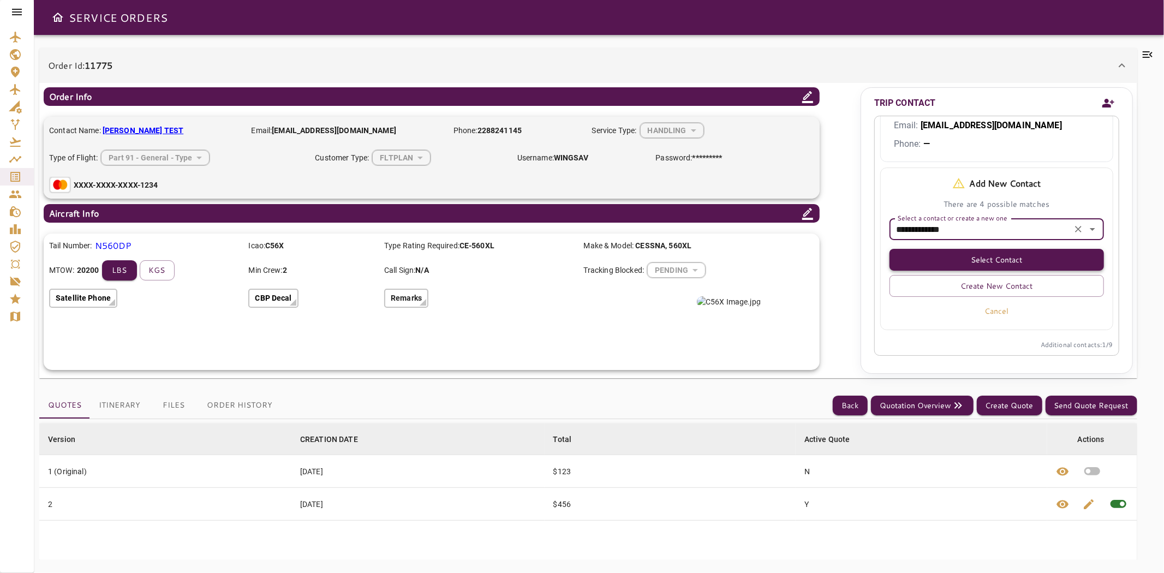
click at [990, 261] on button "Select Contact" at bounding box center [997, 260] width 215 height 22
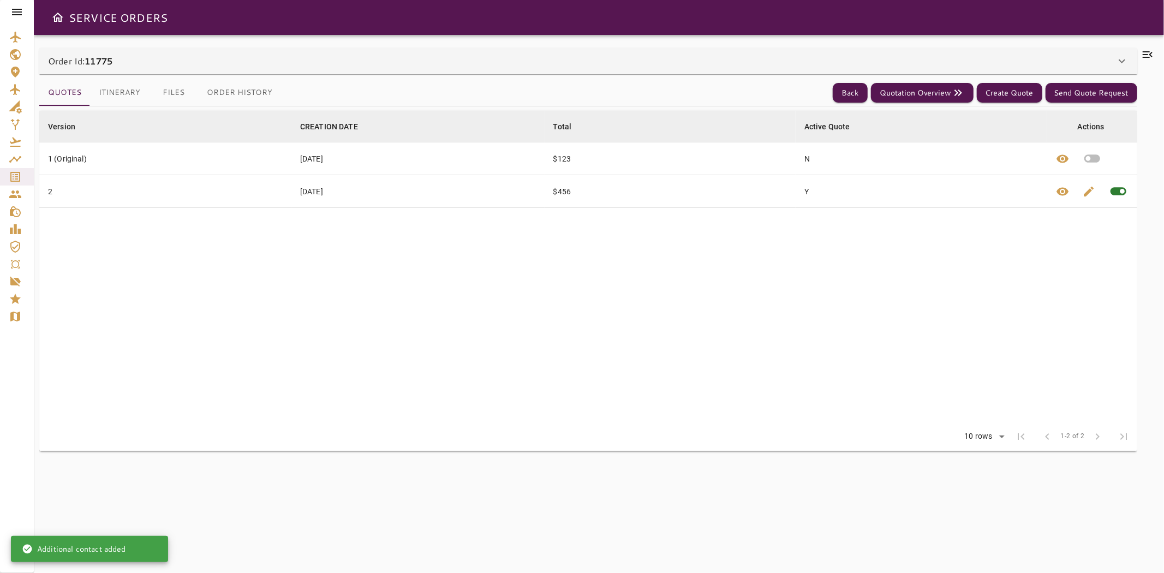
click at [772, 73] on div "Order Id: 11775" at bounding box center [588, 61] width 1098 height 26
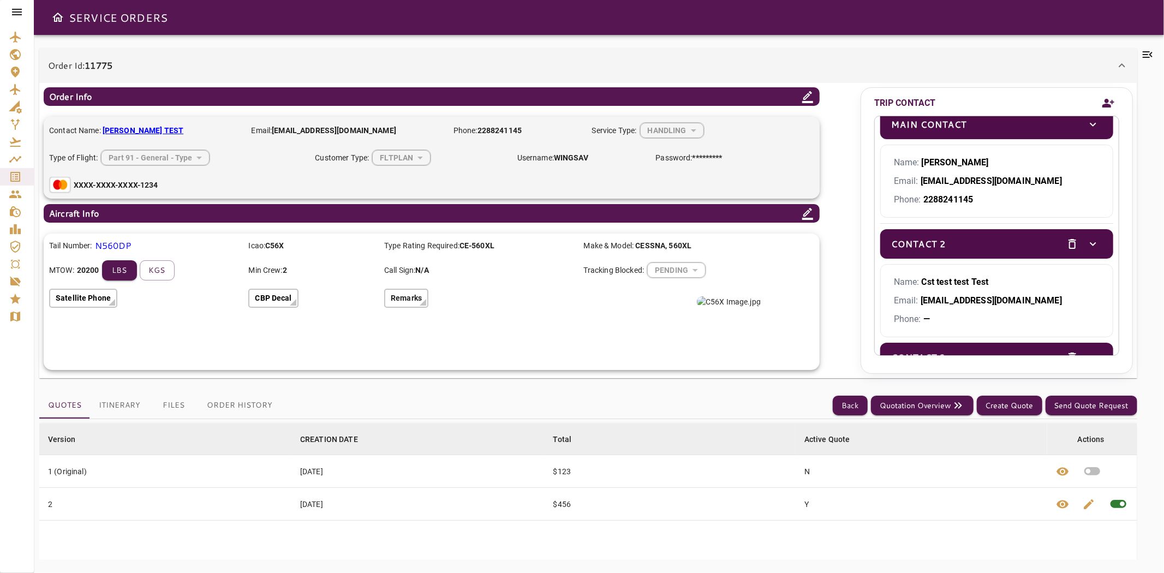
scroll to position [0, 0]
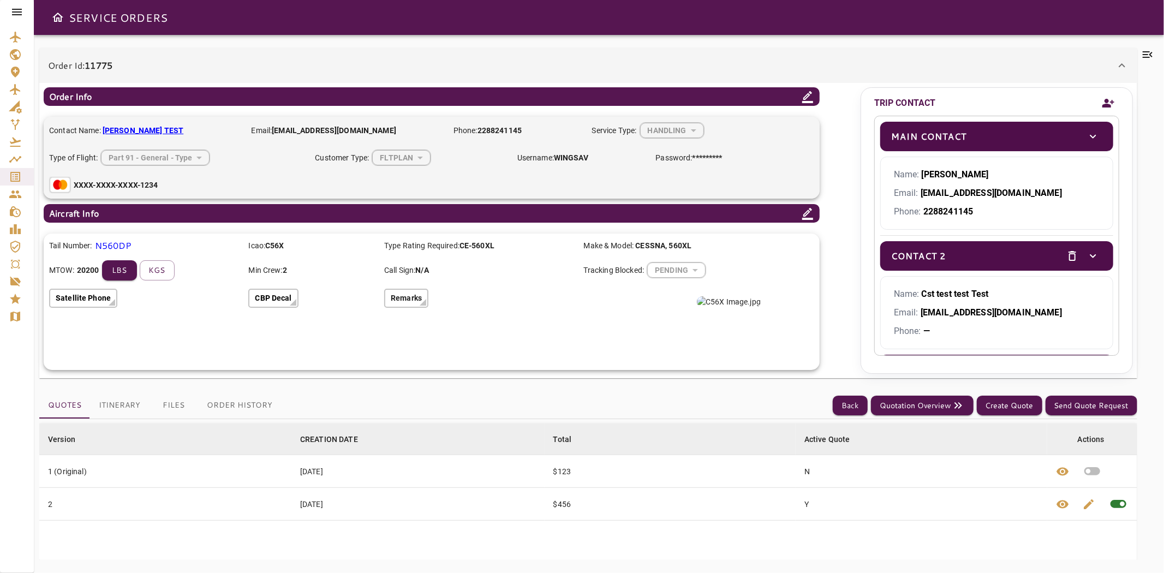
drag, startPoint x: 132, startPoint y: 405, endPoint x: 489, endPoint y: 318, distance: 367.4
click at [132, 405] on button "Itinerary" at bounding box center [119, 406] width 59 height 26
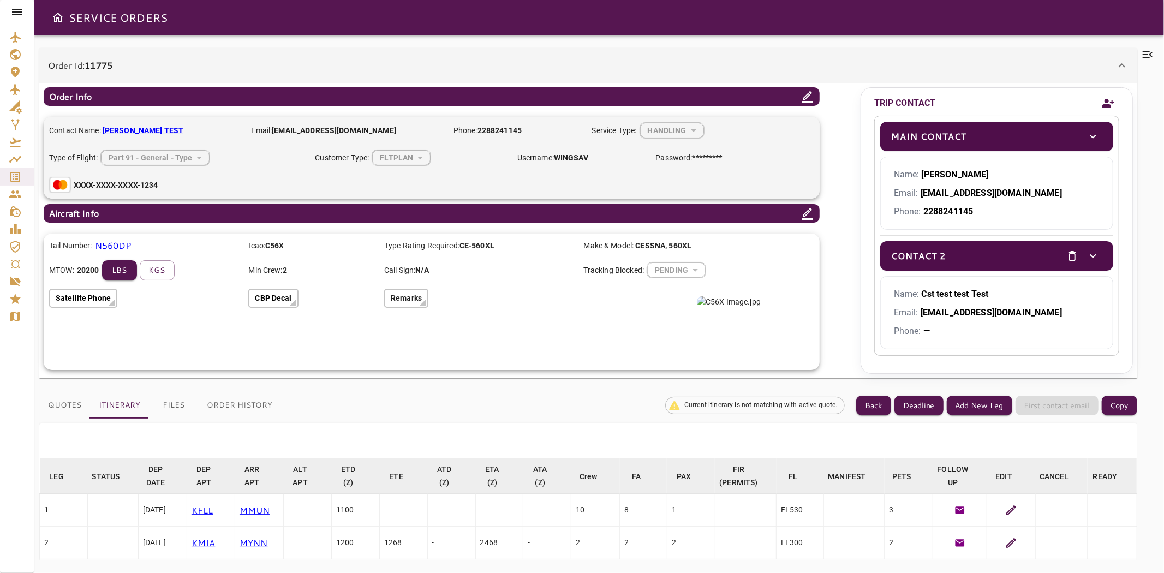
click at [1006, 511] on icon at bounding box center [1011, 510] width 13 height 13
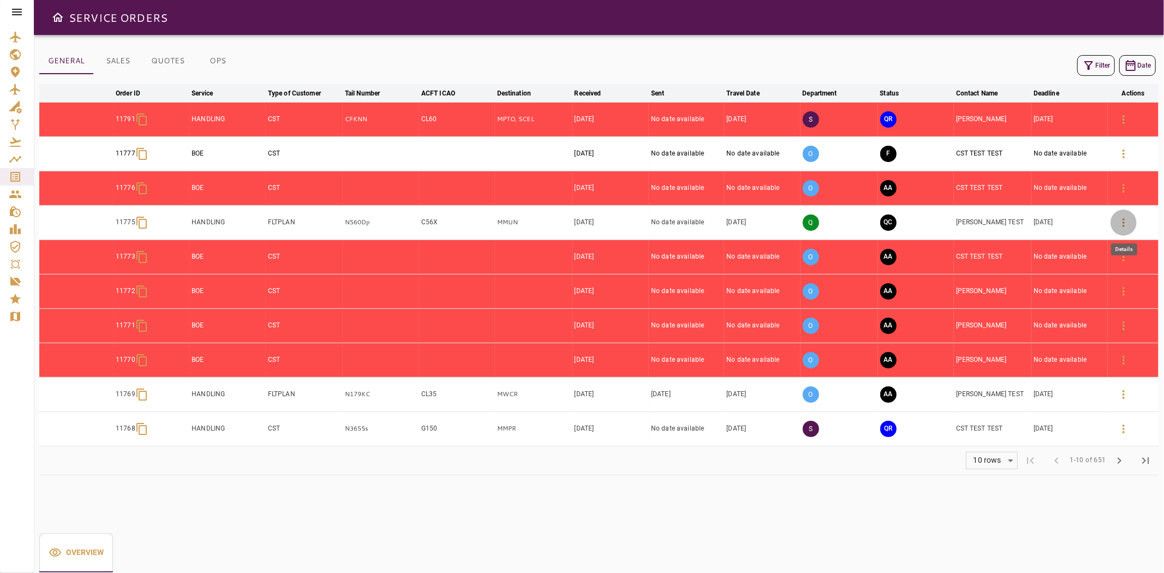
click at [1120, 221] on icon "button" at bounding box center [1123, 222] width 13 height 13
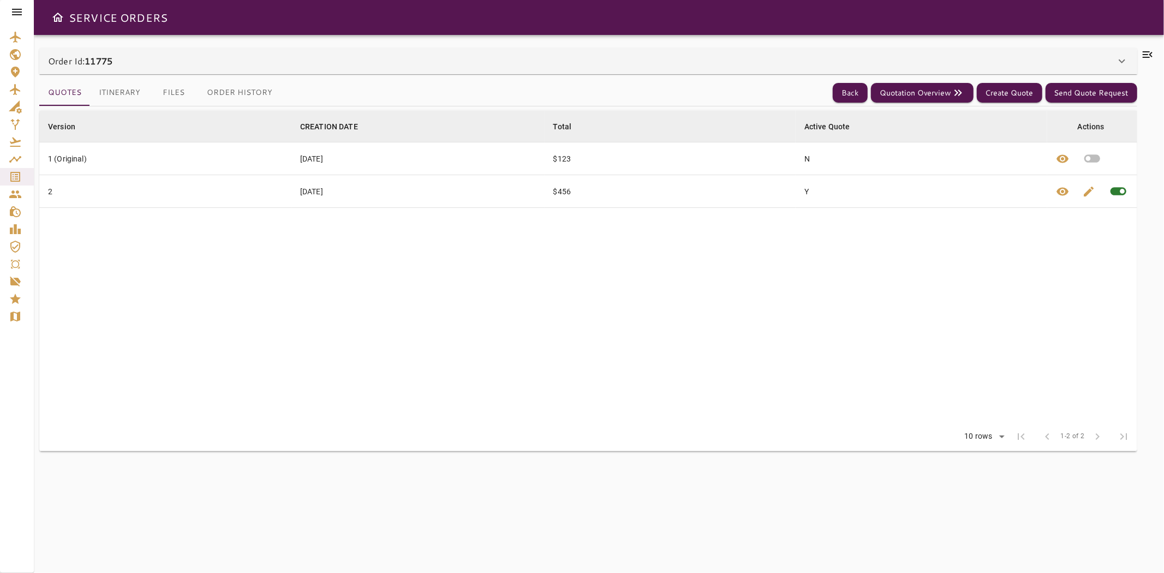
click at [116, 85] on button "Itinerary" at bounding box center [119, 93] width 59 height 26
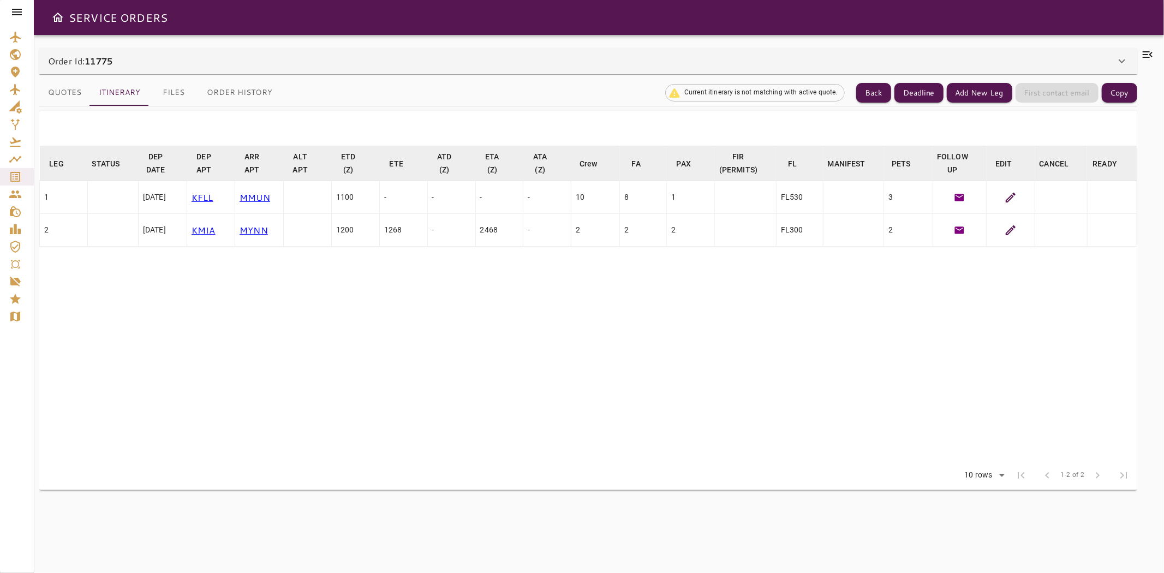
click at [1008, 200] on icon at bounding box center [1010, 197] width 13 height 13
click at [871, 93] on button "Back" at bounding box center [874, 93] width 35 height 20
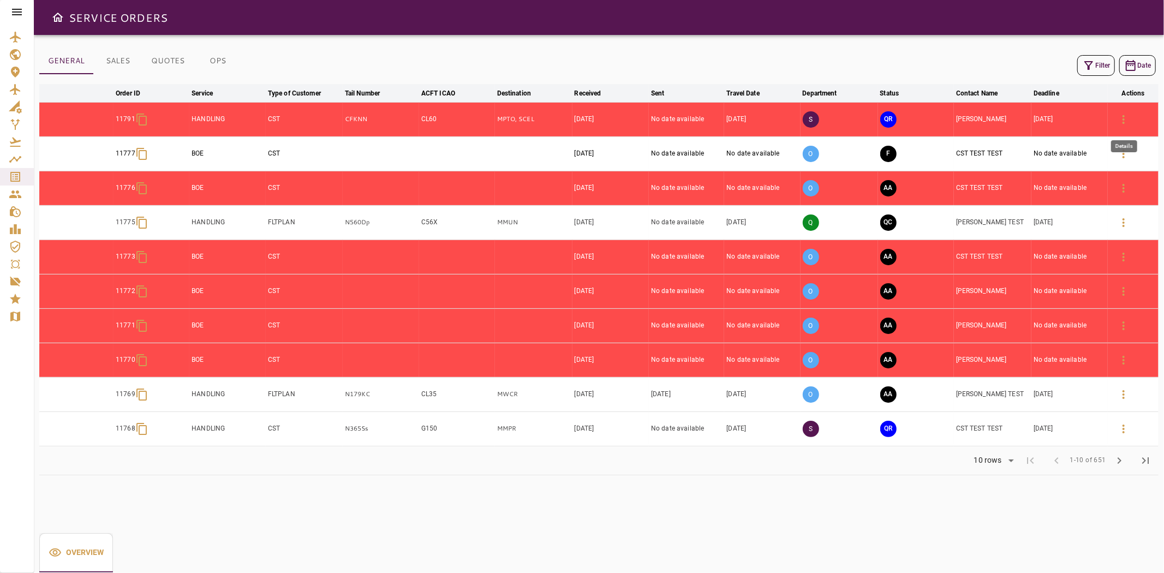
click at [1127, 121] on icon "button" at bounding box center [1123, 119] width 13 height 13
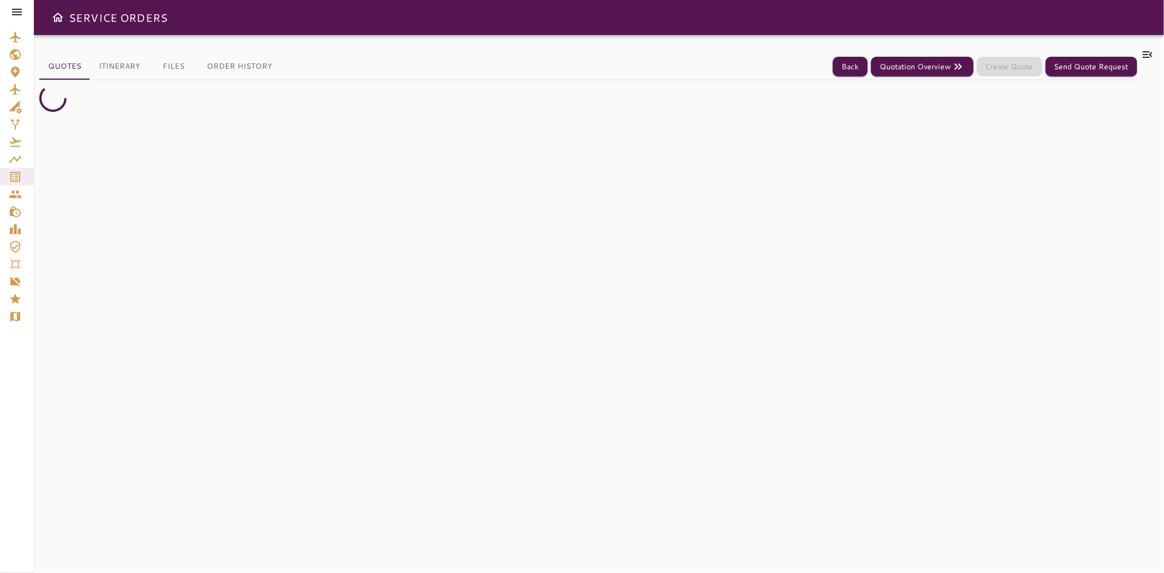
click at [118, 72] on button "Itinerary" at bounding box center [119, 66] width 59 height 26
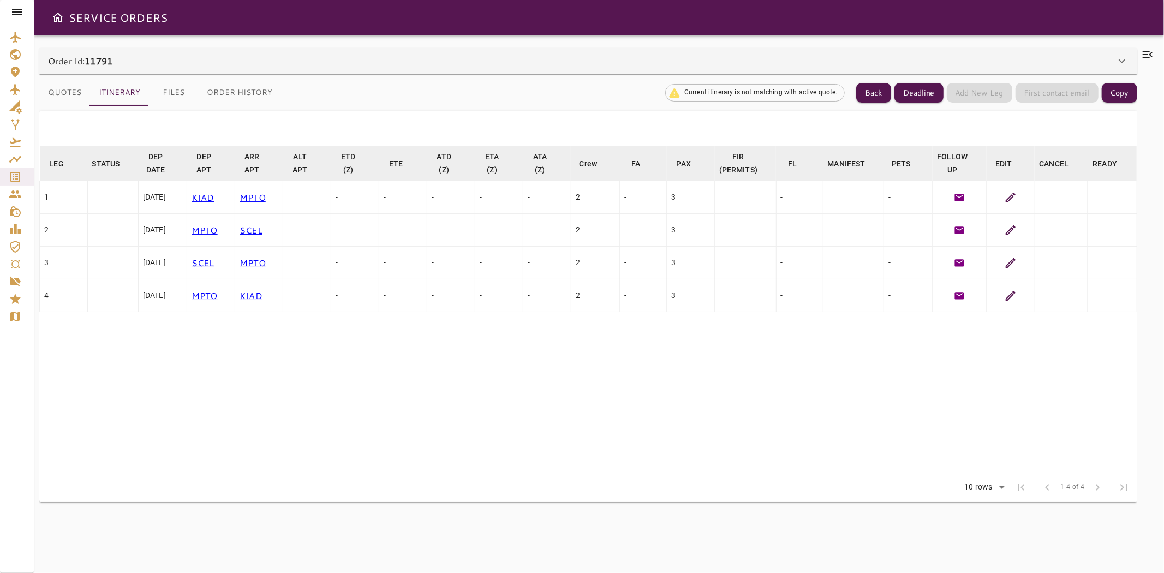
click at [1007, 194] on icon at bounding box center [1010, 197] width 13 height 13
click at [871, 97] on button "Back" at bounding box center [874, 93] width 35 height 20
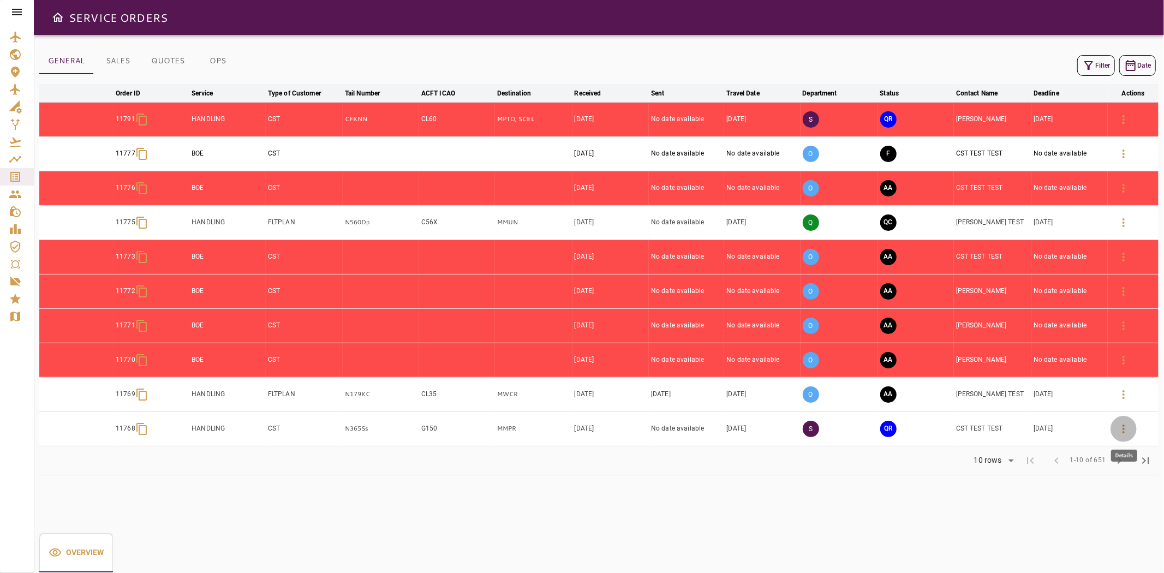
click at [1117, 424] on button "button" at bounding box center [1124, 429] width 26 height 26
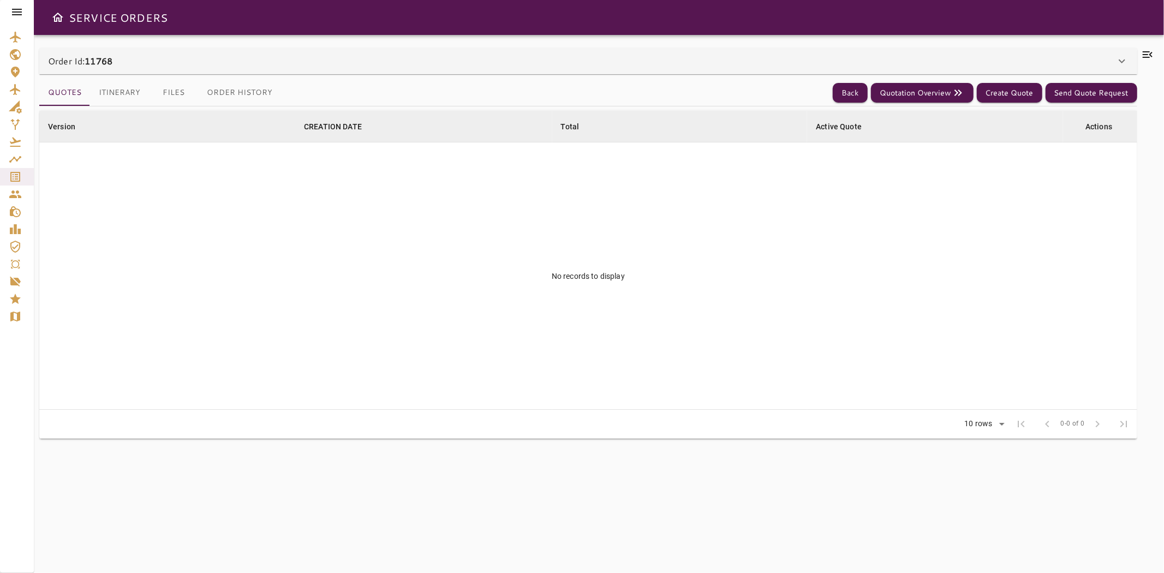
click at [128, 91] on button "Itinerary" at bounding box center [119, 93] width 59 height 26
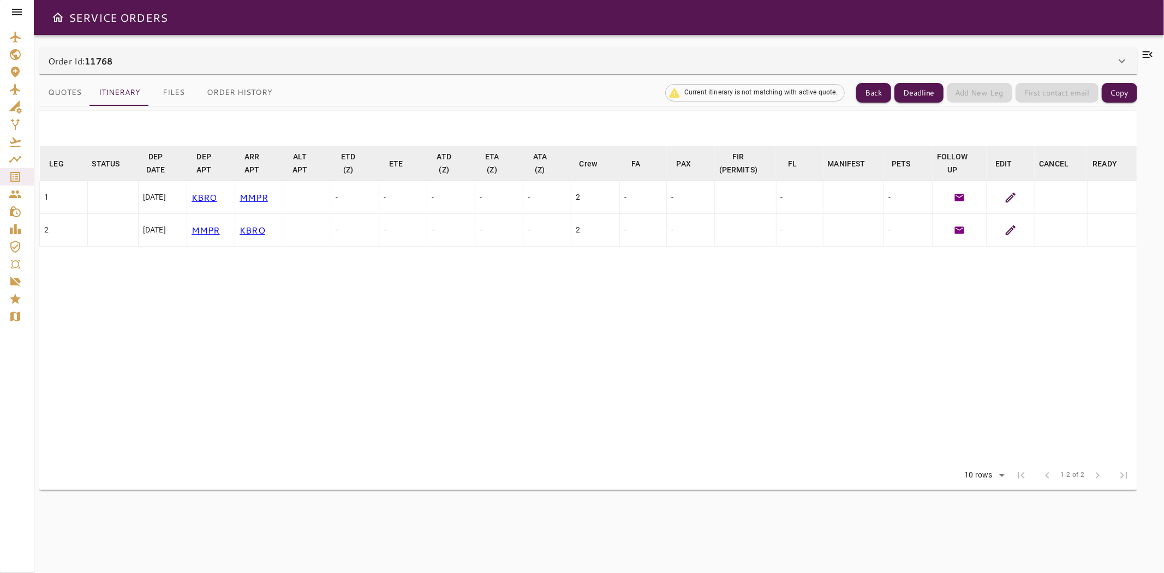
click at [1019, 197] on div at bounding box center [1010, 197] width 39 height 13
click at [1016, 197] on icon at bounding box center [1010, 197] width 13 height 13
click at [871, 102] on button "Back" at bounding box center [874, 93] width 35 height 20
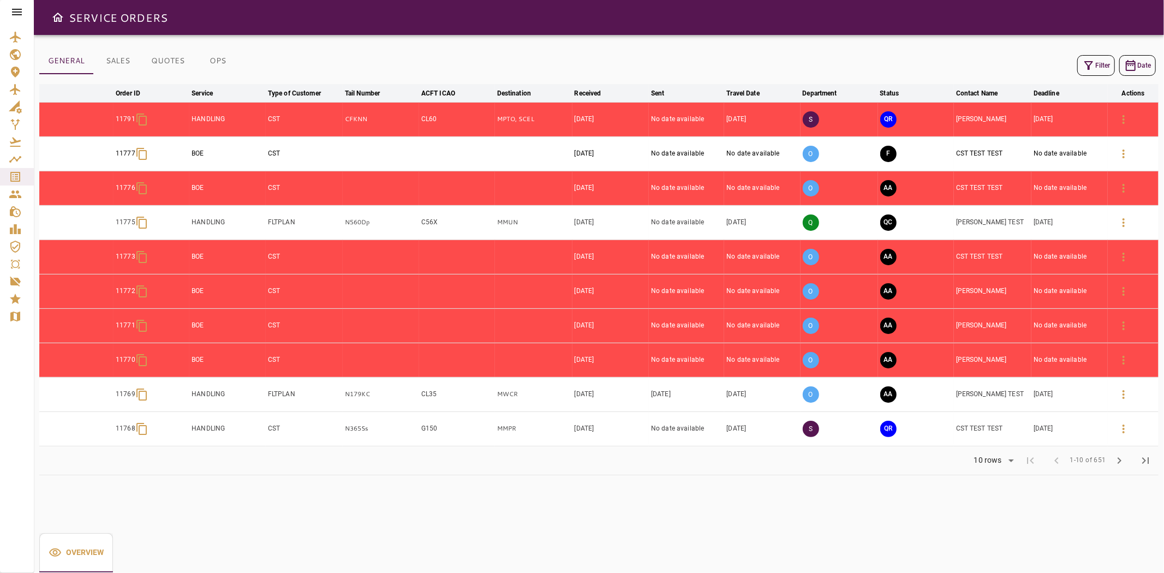
click at [20, 11] on icon at bounding box center [16, 11] width 13 height 13
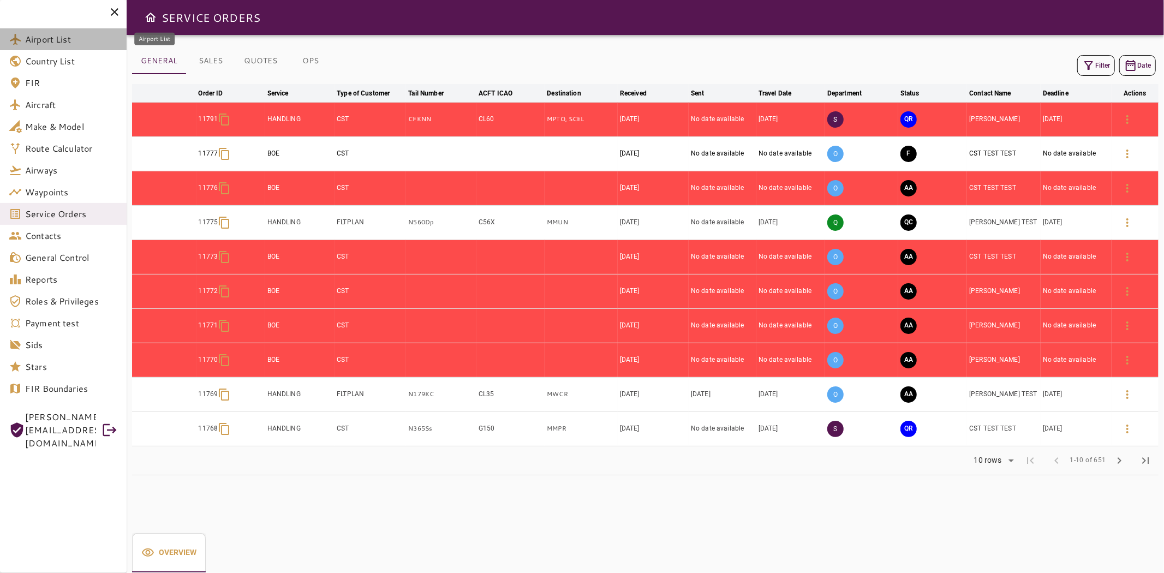
click at [41, 41] on span "Airport List" at bounding box center [71, 39] width 93 height 13
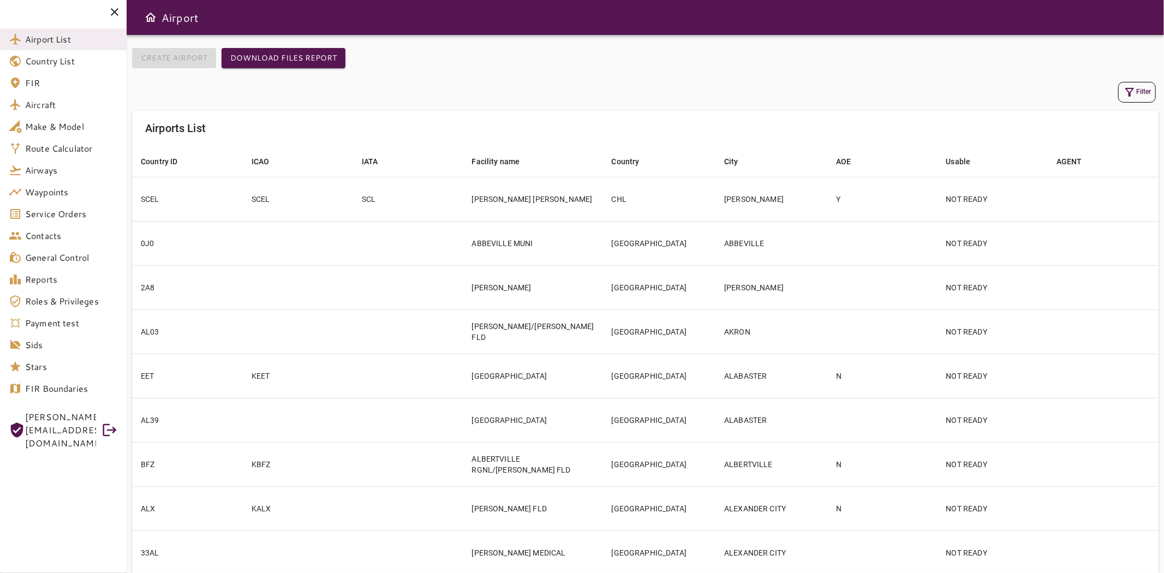
click at [1153, 94] on button "Filter" at bounding box center [1138, 92] width 38 height 21
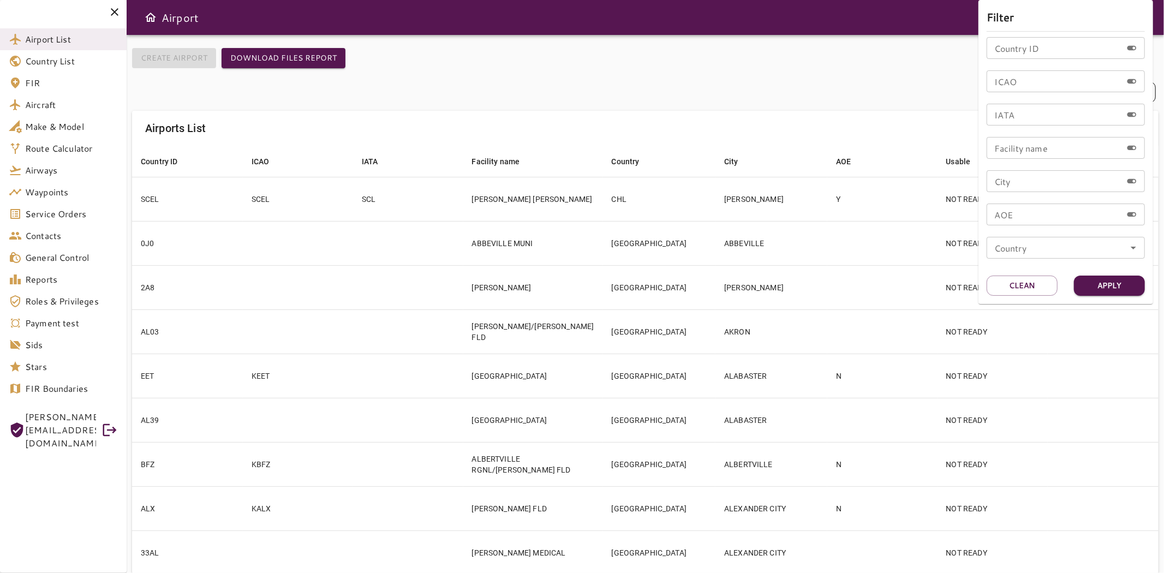
click at [1036, 81] on input "ICAO" at bounding box center [1054, 81] width 135 height 22
type input "****"
click at [1104, 286] on button "Apply" at bounding box center [1109, 286] width 71 height 20
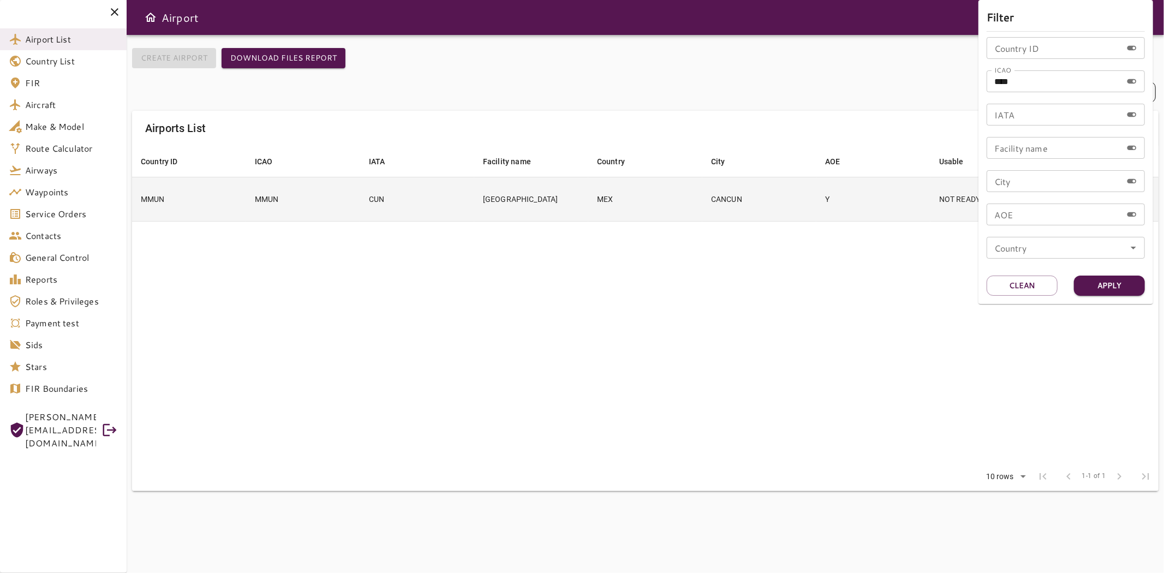
click at [201, 198] on div at bounding box center [582, 286] width 1164 height 573
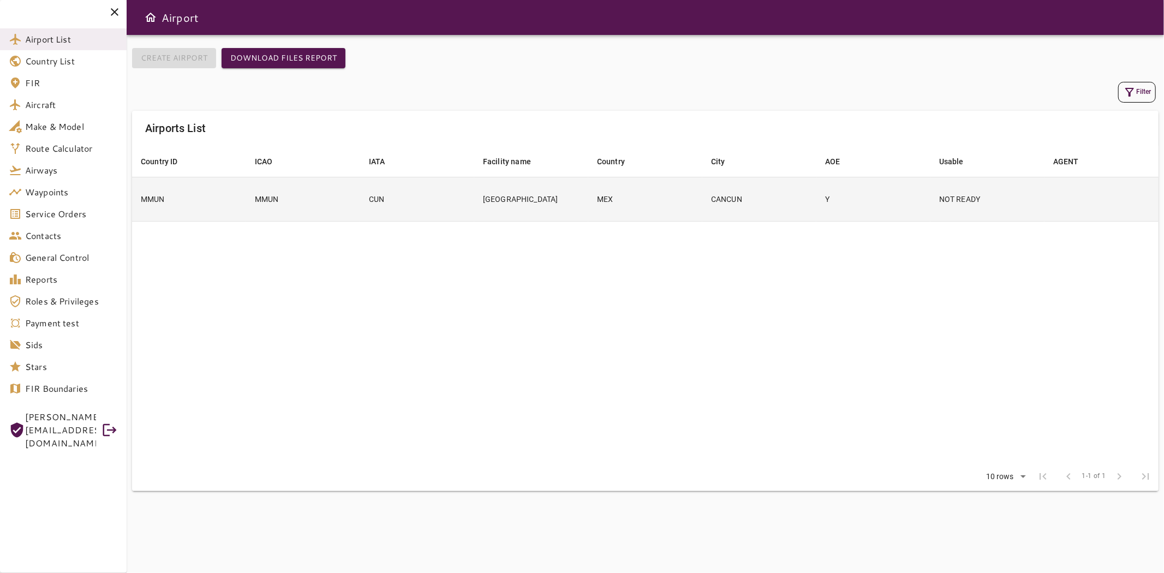
click at [274, 200] on td "MMUN" at bounding box center [303, 199] width 114 height 44
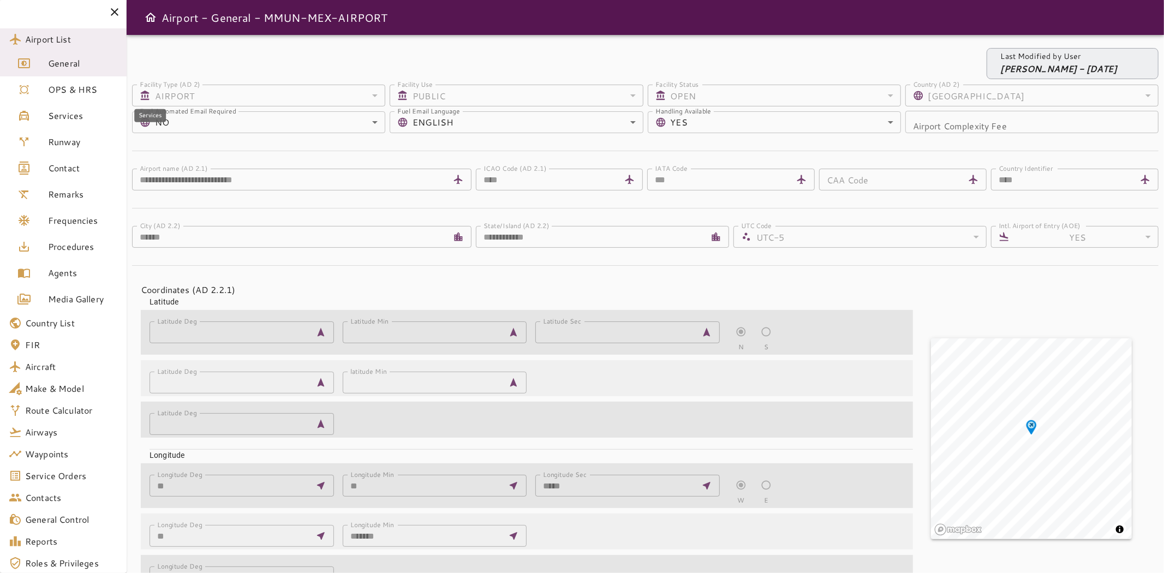
click at [75, 111] on span "Services" at bounding box center [83, 115] width 70 height 13
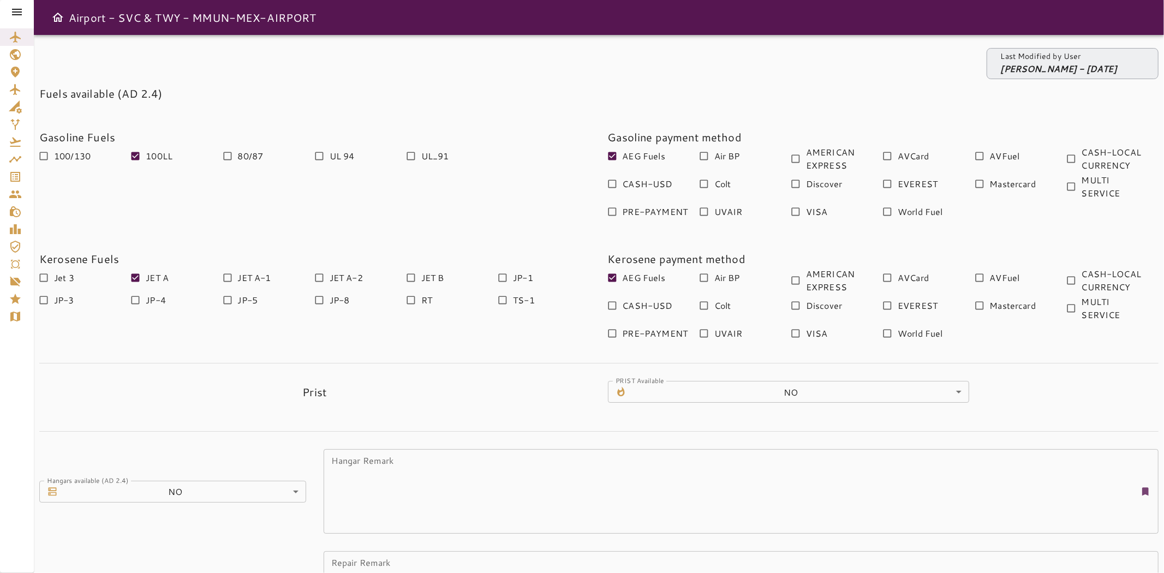
click at [14, 14] on icon at bounding box center [17, 12] width 10 height 7
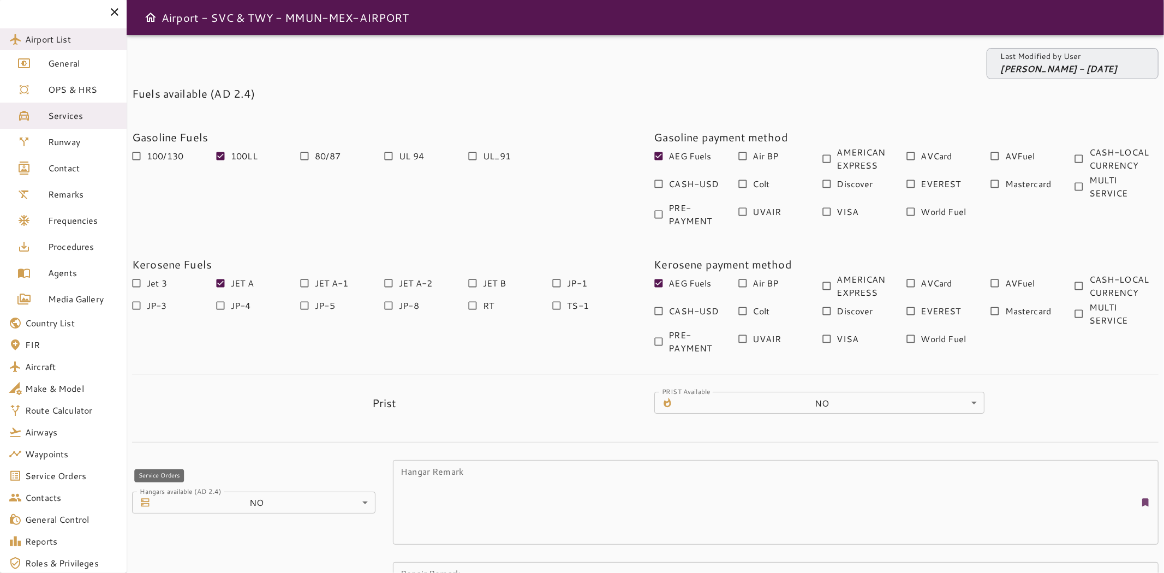
click at [34, 467] on link "Service Orders" at bounding box center [63, 476] width 127 height 22
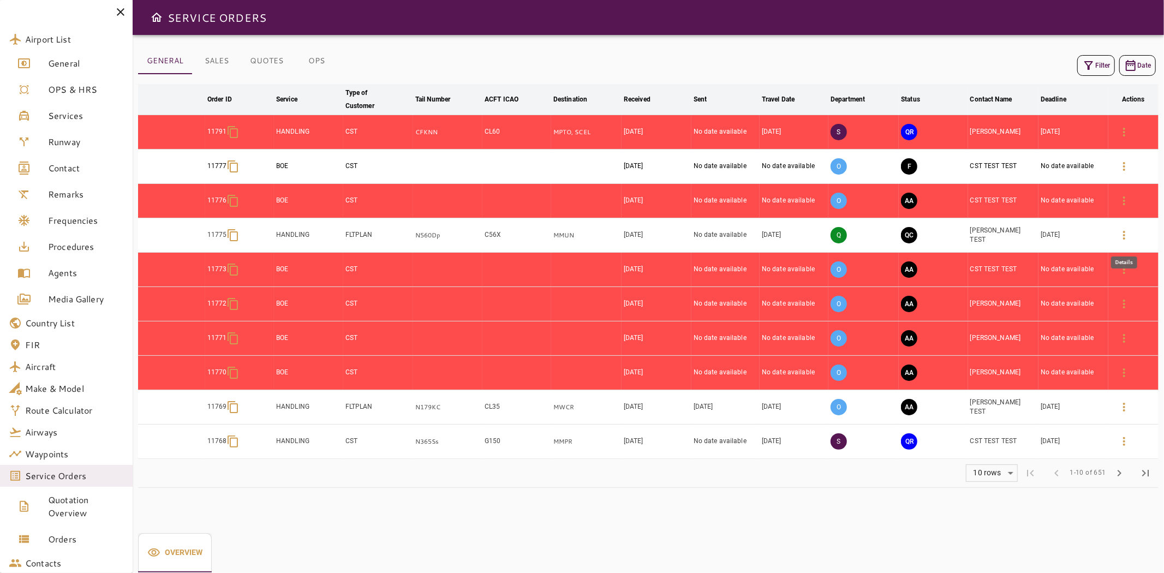
click at [1121, 237] on icon "button" at bounding box center [1124, 235] width 13 height 13
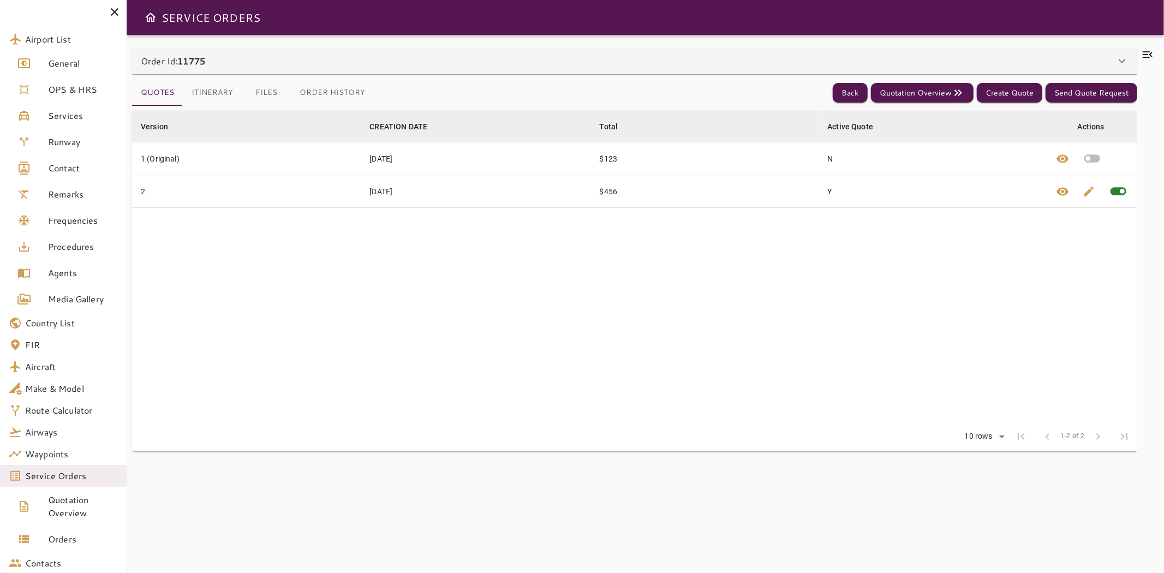
click at [212, 100] on button "Itinerary" at bounding box center [212, 93] width 59 height 26
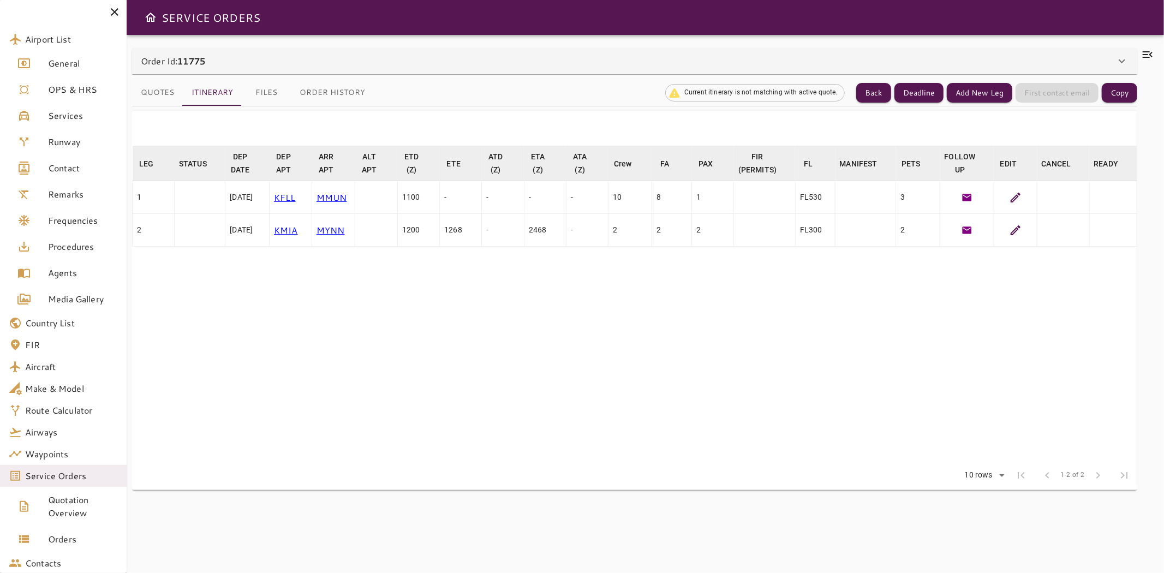
click at [1007, 195] on div at bounding box center [1016, 197] width 34 height 13
click at [1008, 195] on div at bounding box center [1016, 197] width 34 height 13
click at [1012, 200] on icon at bounding box center [1015, 197] width 13 height 13
